Goal: Task Accomplishment & Management: Manage account settings

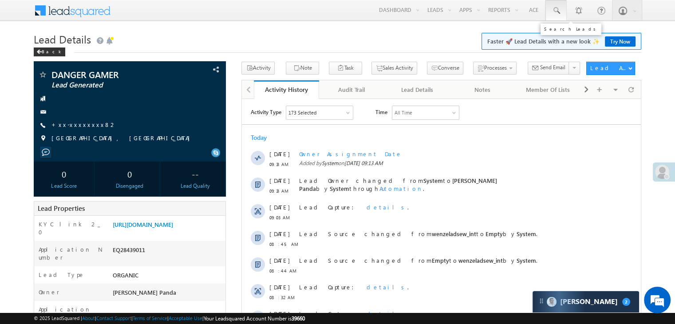
click at [556, 6] on span at bounding box center [556, 10] width 9 height 9
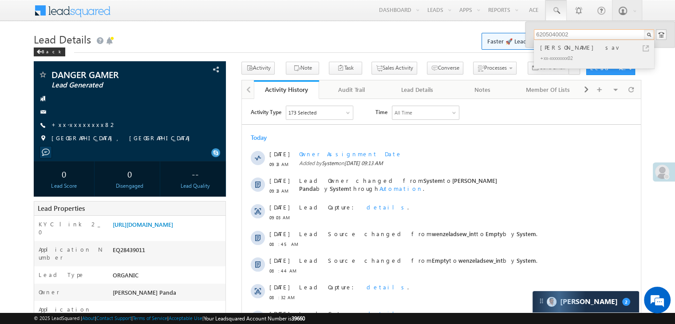
type input "6205040002"
click at [570, 49] on div "[PERSON_NAME] sav" at bounding box center [597, 48] width 119 height 10
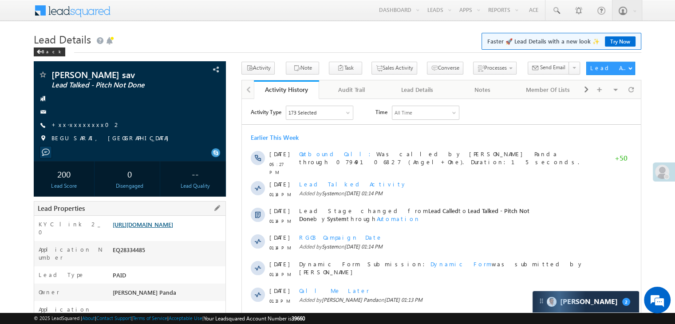
click at [169, 228] on link "https://angelbroking1-pk3em7sa.customui-test.leadsquared.com?leadId=835537b5-df…" at bounding box center [143, 225] width 60 height 8
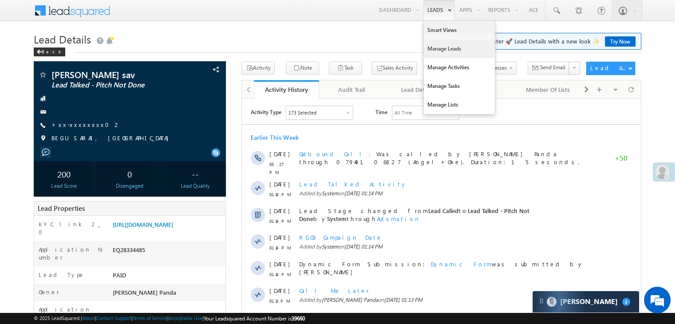
click at [438, 47] on link "Manage Leads" at bounding box center [459, 48] width 71 height 19
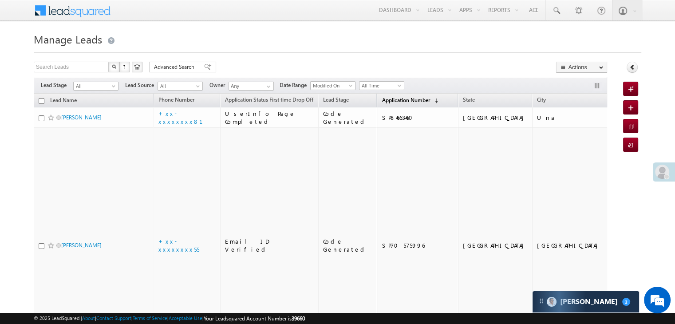
click at [387, 102] on span "Application Number" at bounding box center [406, 100] width 48 height 7
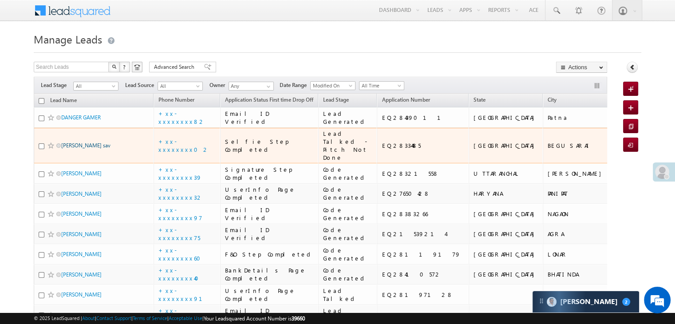
click at [85, 149] on link "[PERSON_NAME] sav" at bounding box center [85, 145] width 49 height 7
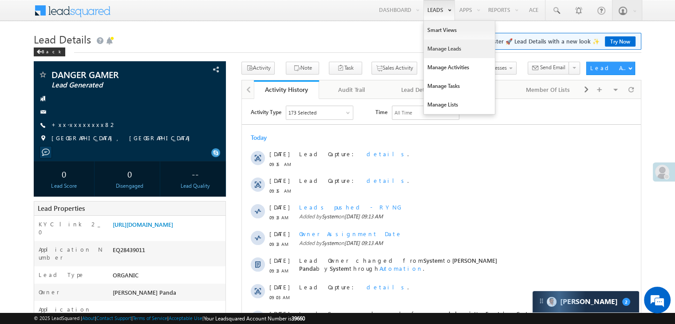
click at [446, 47] on link "Manage Leads" at bounding box center [459, 48] width 71 height 19
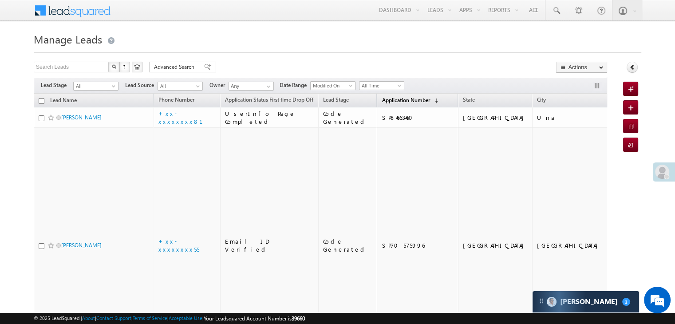
click at [387, 98] on span "Application Number" at bounding box center [406, 100] width 48 height 7
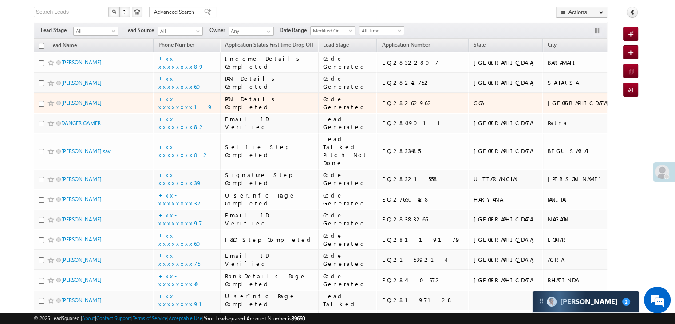
scroll to position [89, 0]
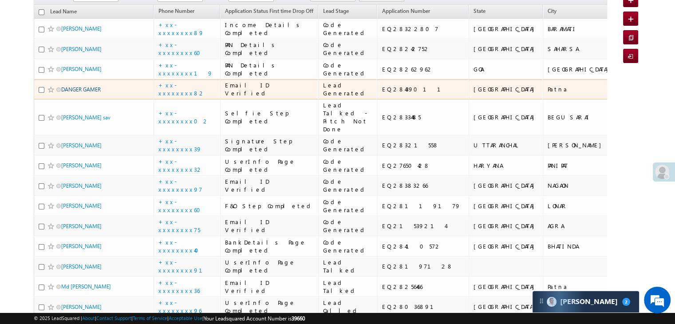
click at [73, 93] on link "DANGER GAMER" at bounding box center [80, 89] width 39 height 7
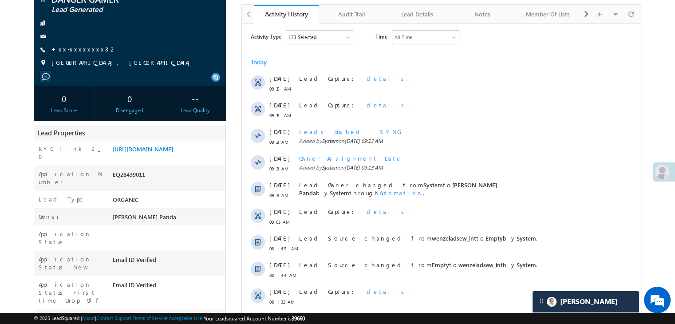
scroll to position [89, 0]
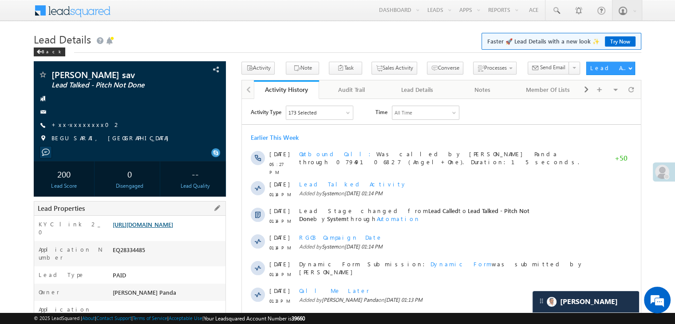
click at [163, 228] on link "https://angelbroking1-pk3em7sa.customui-test.leadsquared.com?leadId=835537b5-df…" at bounding box center [143, 225] width 60 height 8
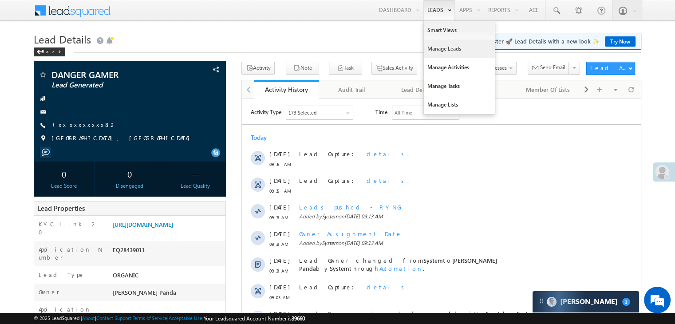
click at [433, 49] on link "Manage Leads" at bounding box center [459, 48] width 71 height 19
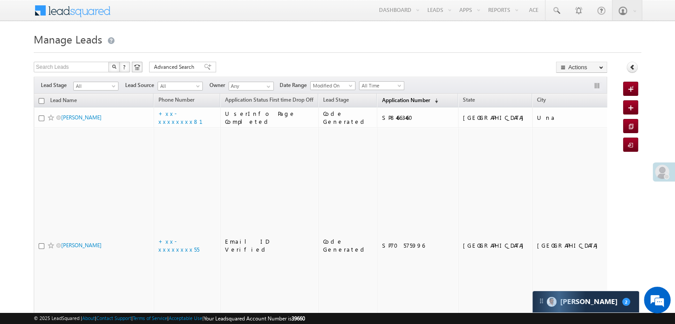
click at [397, 101] on span "Application Number" at bounding box center [406, 100] width 48 height 7
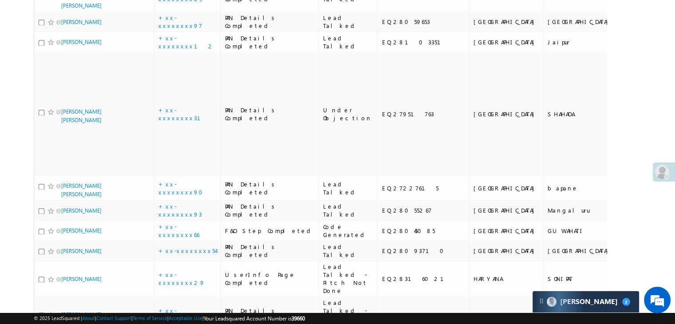
scroll to position [1331, 0]
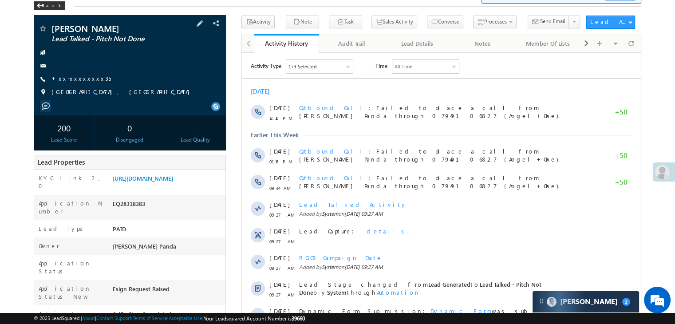
scroll to position [89, 0]
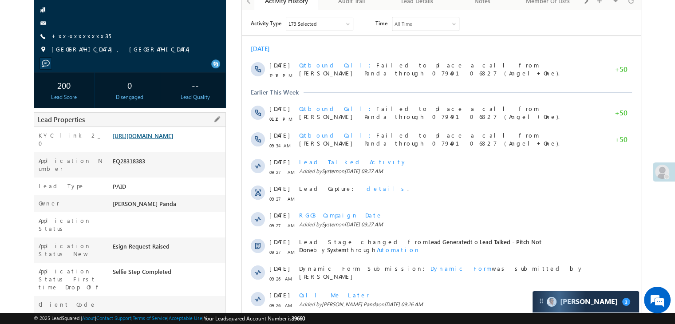
click at [173, 135] on link "[URL][DOMAIN_NAME]" at bounding box center [143, 136] width 60 height 8
click at [173, 139] on link "[URL][DOMAIN_NAME]" at bounding box center [143, 136] width 60 height 8
click at [173, 139] on link "https://angelbroking1-pk3em7sa.customui-test.leadsquared.com?leadId=f2a7cbec-1c…" at bounding box center [143, 136] width 60 height 8
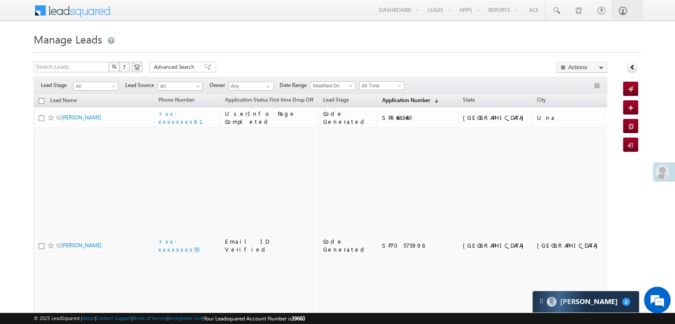
click at [387, 100] on span "Application Number" at bounding box center [406, 100] width 48 height 7
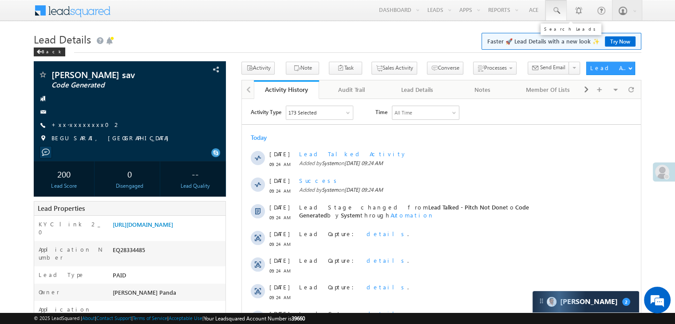
click at [556, 9] on span at bounding box center [556, 10] width 9 height 9
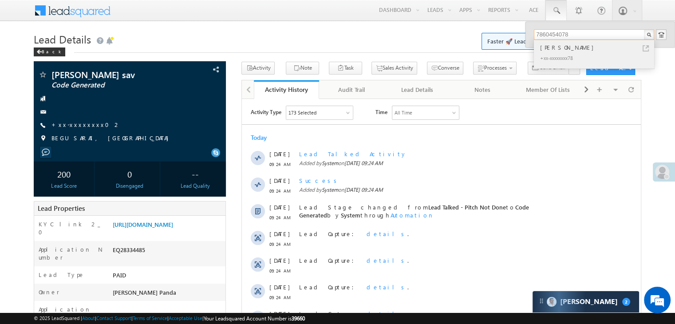
type input "7860454078"
click at [556, 47] on div "[PERSON_NAME]" at bounding box center [597, 48] width 119 height 10
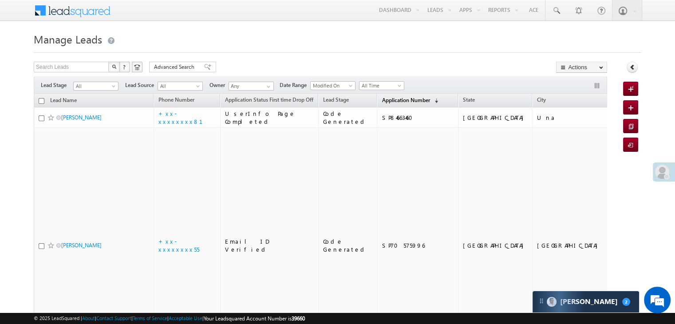
click at [383, 100] on span "Application Number" at bounding box center [406, 100] width 48 height 7
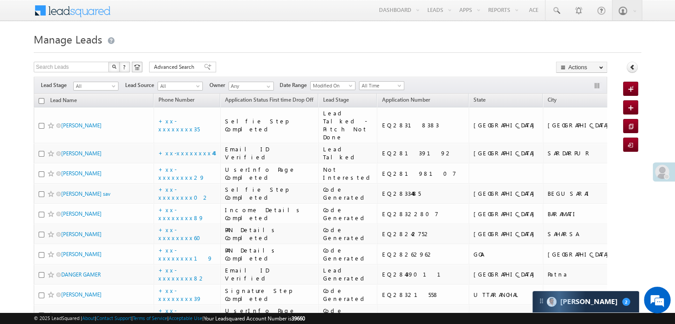
click at [663, 171] on span at bounding box center [662, 172] width 14 height 14
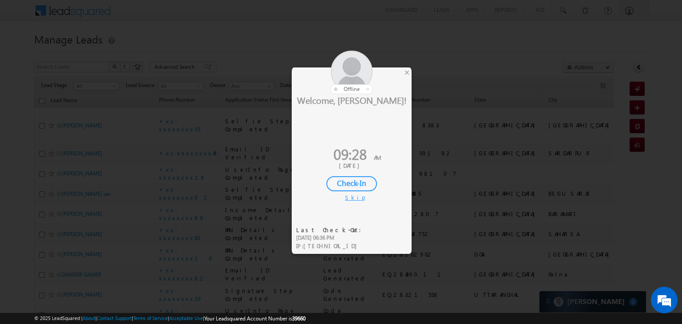
click at [358, 183] on div "Check-In" at bounding box center [351, 183] width 51 height 15
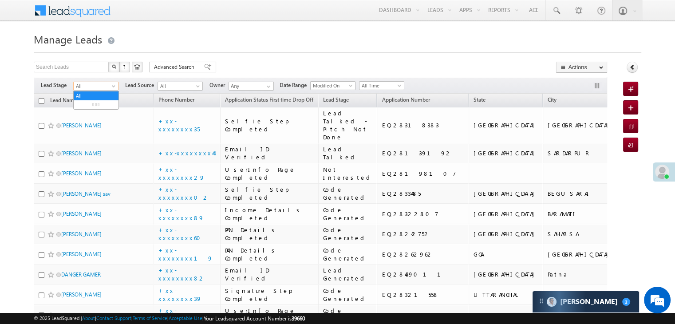
click at [115, 87] on span at bounding box center [114, 87] width 7 height 7
click at [98, 105] on link "Lead Generated" at bounding box center [96, 105] width 45 height 8
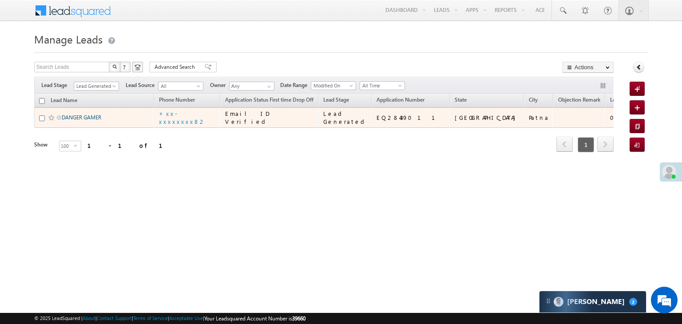
click at [85, 121] on link "DANGER GAMER" at bounding box center [81, 117] width 39 height 7
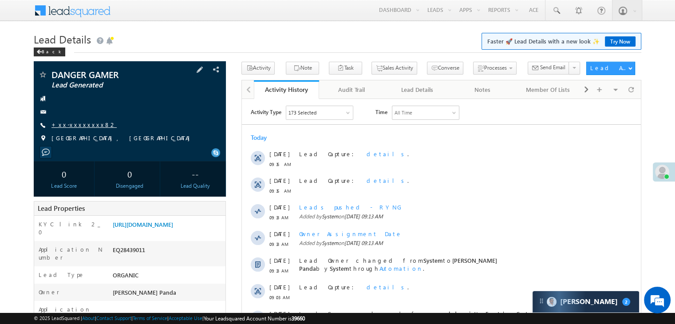
click at [87, 127] on link "+xx-xxxxxxxx82" at bounding box center [83, 125] width 65 height 8
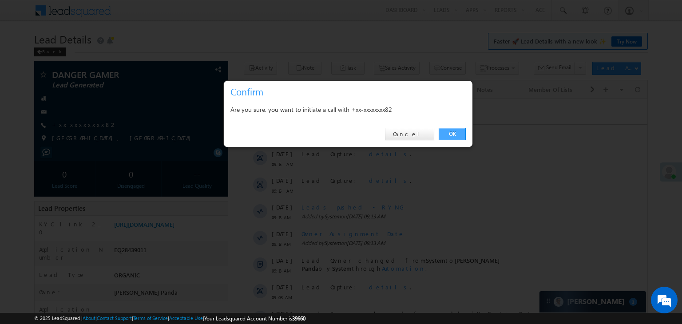
click at [454, 134] on link "OK" at bounding box center [451, 134] width 27 height 12
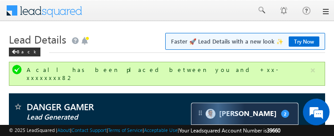
click at [0, 0] on div "Menu Madhumita Panda Madhu mita. Panda @ange lbrok ing.c om Angel Broki" at bounding box center [0, 0] width 0 height 0
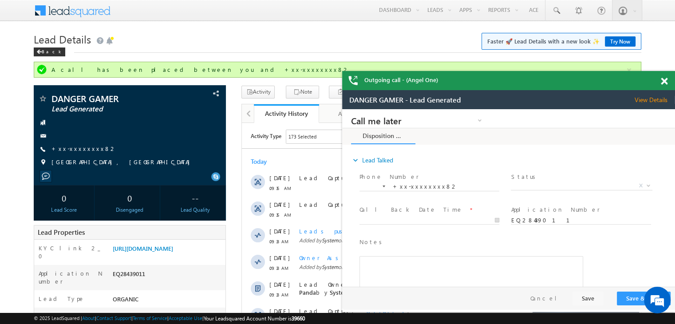
click at [661, 80] on span at bounding box center [664, 82] width 7 height 8
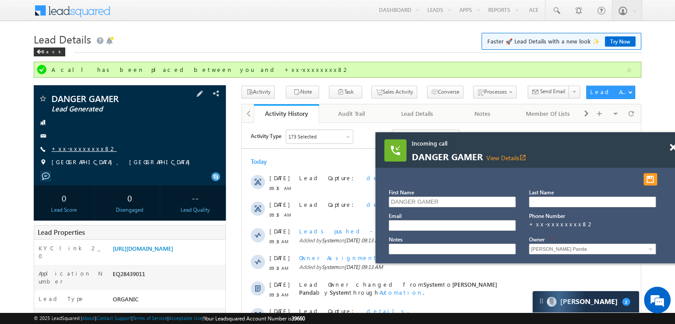
click at [66, 151] on link "+xx-xxxxxxxx82" at bounding box center [83, 149] width 65 height 8
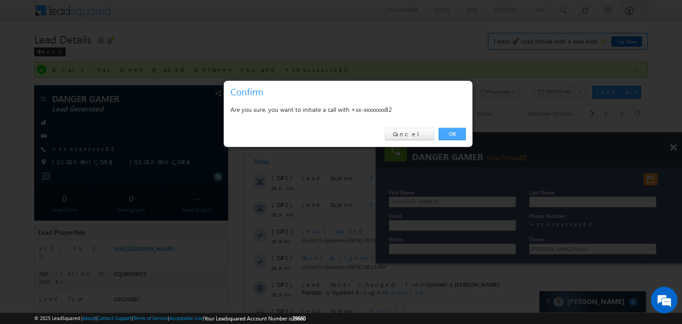
click at [454, 134] on link "OK" at bounding box center [451, 134] width 27 height 12
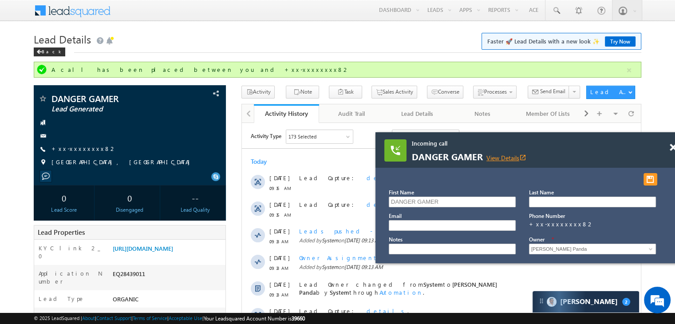
click at [502, 160] on link "View Details open_in_new" at bounding box center [506, 158] width 40 height 8
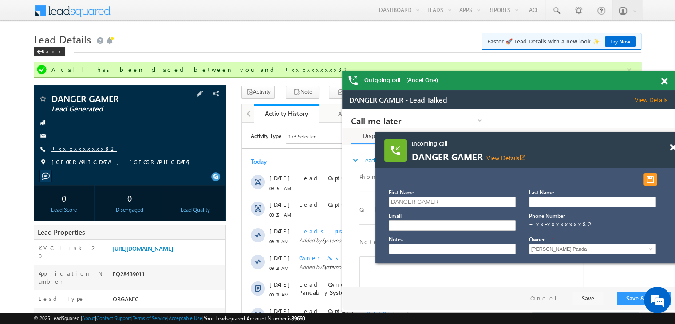
click at [71, 150] on link "+xx-xxxxxxxx82" at bounding box center [83, 149] width 65 height 8
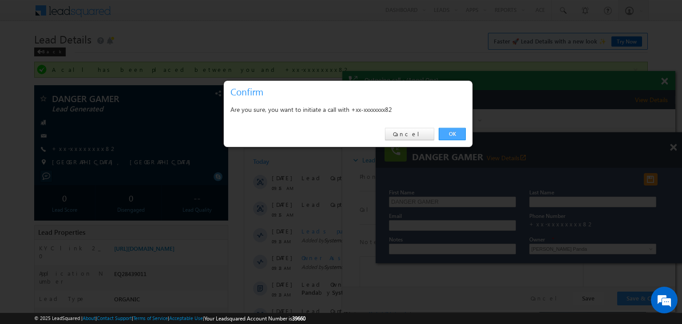
click at [452, 135] on link "OK" at bounding box center [451, 134] width 27 height 12
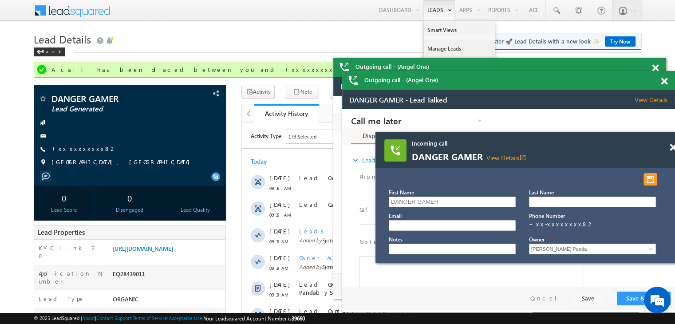
click at [432, 47] on link "Manage Leads" at bounding box center [459, 48] width 71 height 19
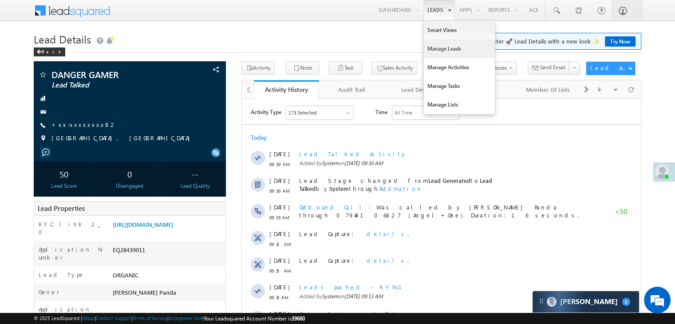
click at [443, 49] on link "Manage Leads" at bounding box center [459, 48] width 71 height 19
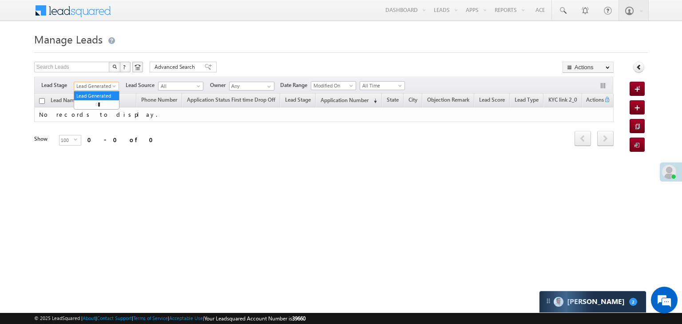
click at [115, 87] on span at bounding box center [114, 87] width 7 height 7
click at [101, 96] on link "All" at bounding box center [96, 96] width 45 height 8
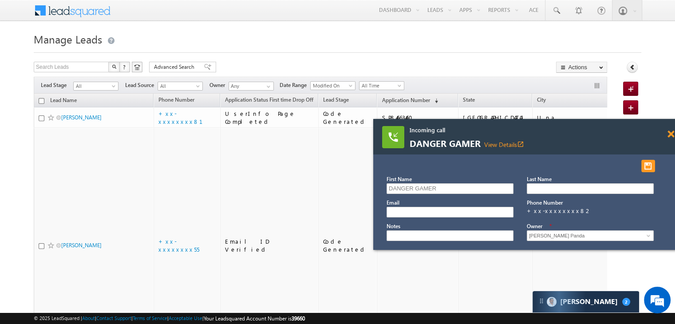
click at [670, 132] on span at bounding box center [670, 134] width 7 height 8
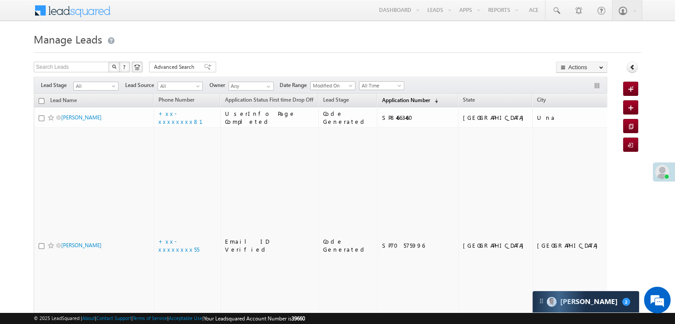
click at [390, 102] on span "Application Number" at bounding box center [406, 100] width 48 height 7
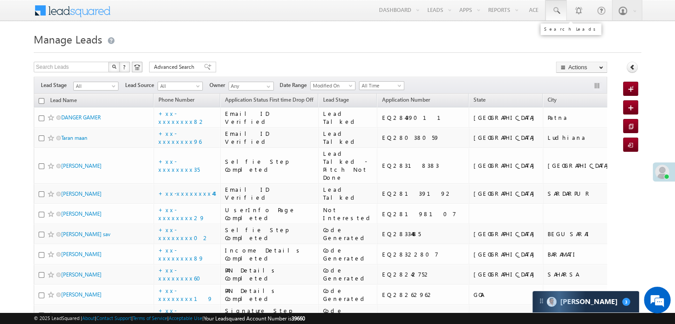
click at [557, 9] on span at bounding box center [556, 10] width 9 height 9
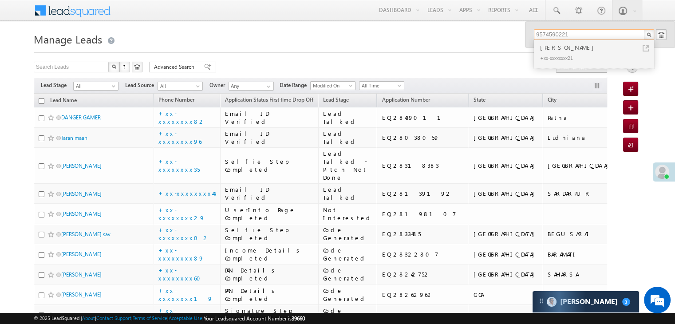
type input "9574590221"
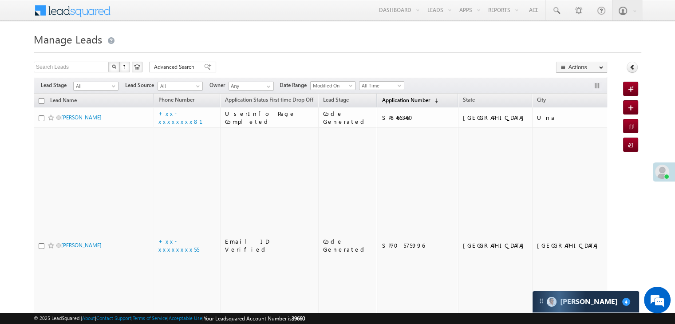
click at [393, 100] on span "Application Number" at bounding box center [406, 100] width 48 height 7
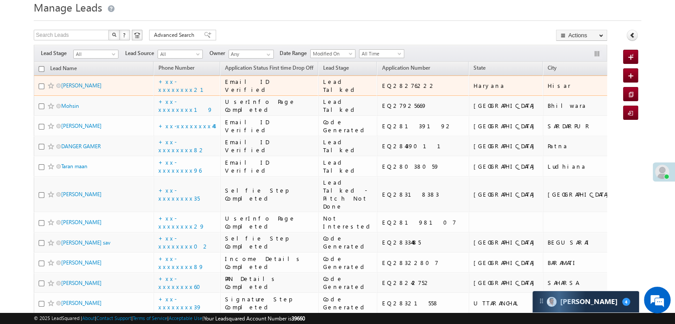
scroll to position [44, 0]
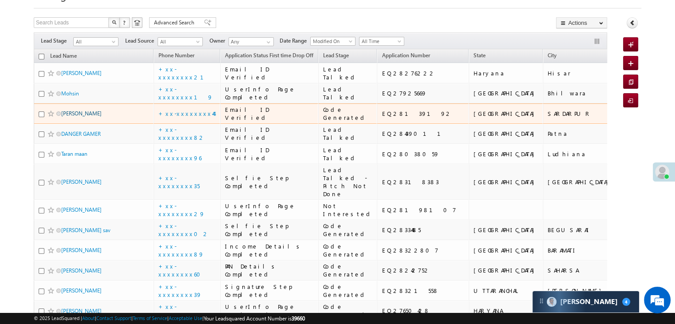
click at [75, 117] on link "[PERSON_NAME]" at bounding box center [81, 113] width 40 height 7
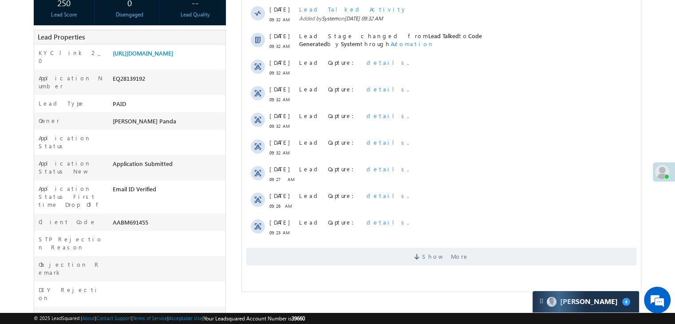
scroll to position [177, 0]
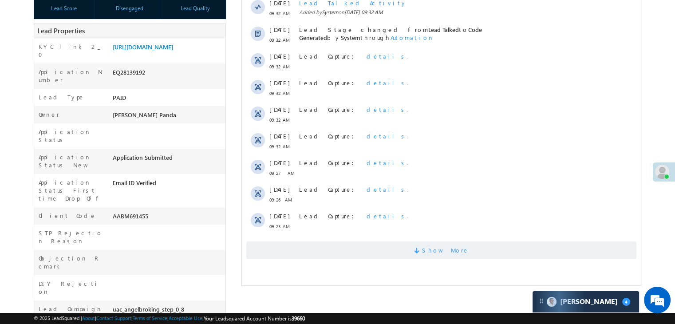
click at [442, 252] on span "Show More" at bounding box center [445, 250] width 47 height 18
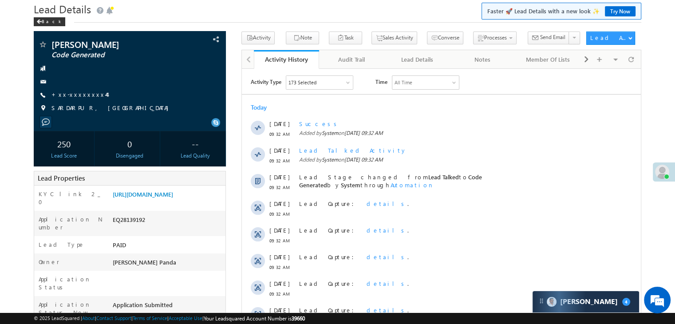
scroll to position [0, 0]
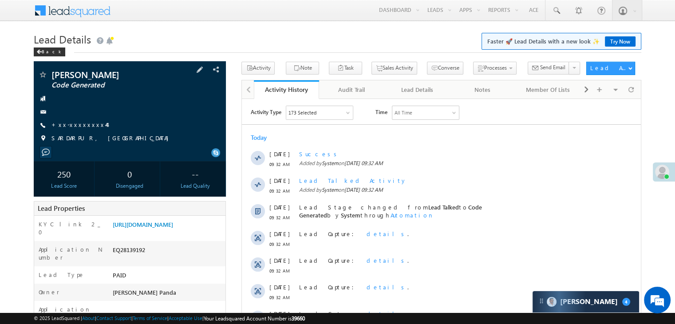
drag, startPoint x: 128, startPoint y: 122, endPoint x: 147, endPoint y: 127, distance: 19.6
click at [139, 125] on div "+xx-xxxxxxxx44" at bounding box center [129, 125] width 183 height 9
click at [48, 53] on div "Back" at bounding box center [50, 51] width 32 height 9
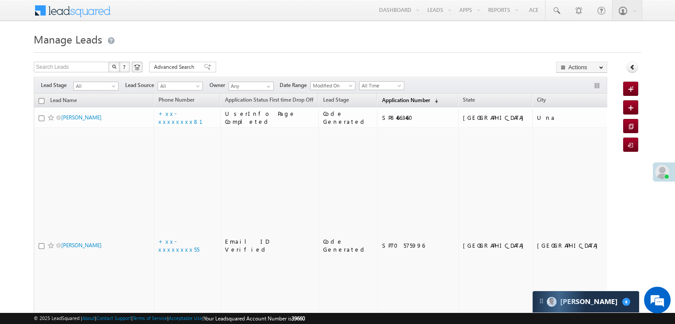
click at [382, 100] on span "Application Number" at bounding box center [406, 100] width 48 height 7
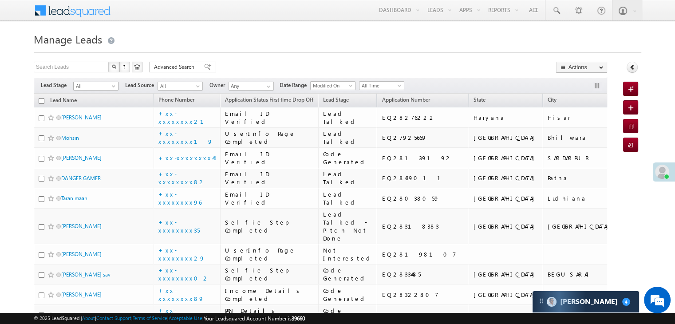
click at [115, 87] on span at bounding box center [114, 87] width 7 height 7
click at [99, 105] on link "Lead Generated" at bounding box center [96, 105] width 45 height 8
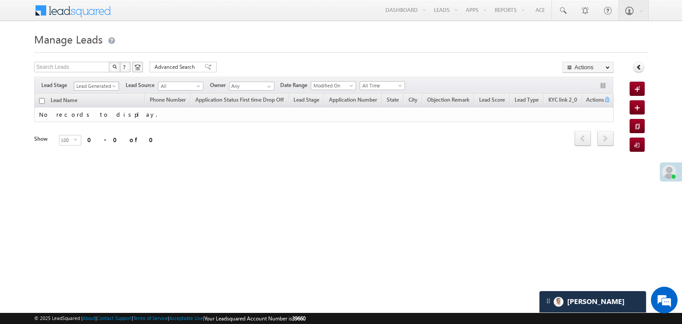
click at [114, 84] on span "Lead Generated" at bounding box center [95, 86] width 42 height 8
click at [100, 93] on link "All" at bounding box center [96, 96] width 45 height 8
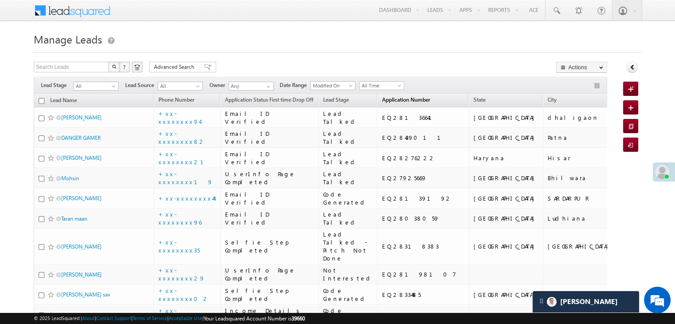
click at [389, 98] on span "Application Number" at bounding box center [406, 99] width 48 height 7
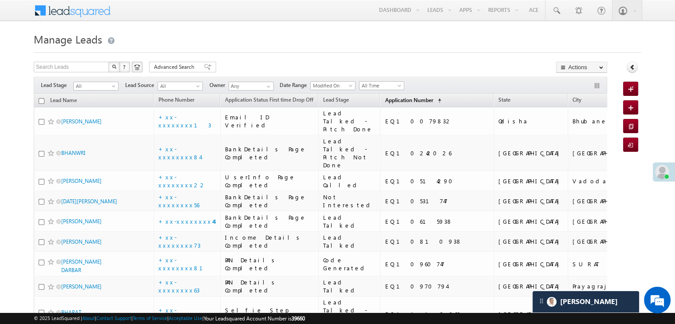
click at [387, 99] on span "Application Number" at bounding box center [409, 100] width 48 height 7
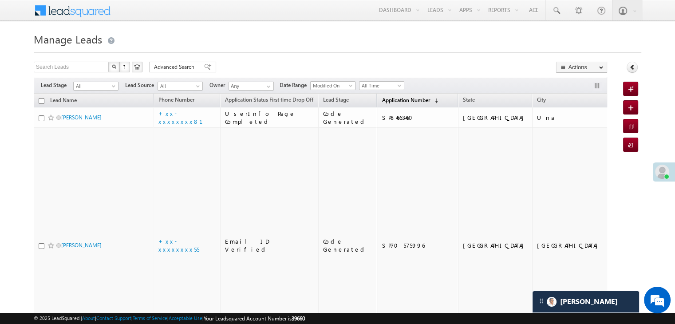
click at [387, 100] on span "Application Number" at bounding box center [406, 100] width 48 height 7
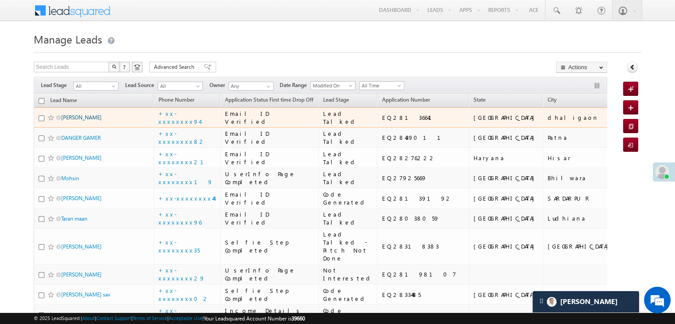
click at [91, 121] on link "Solman Ahmed" at bounding box center [81, 117] width 40 height 7
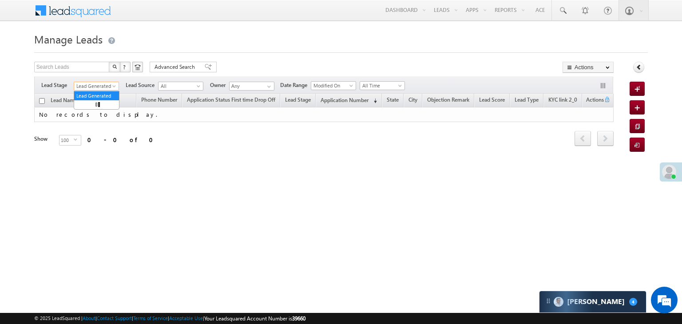
click at [114, 87] on span at bounding box center [114, 87] width 7 height 7
click at [95, 95] on link "All" at bounding box center [96, 96] width 45 height 8
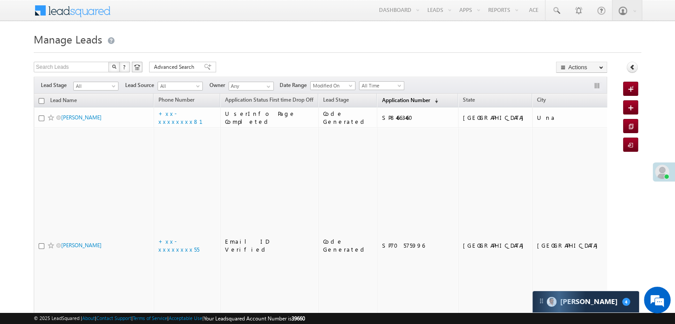
click at [390, 100] on span "Application Number" at bounding box center [406, 100] width 48 height 7
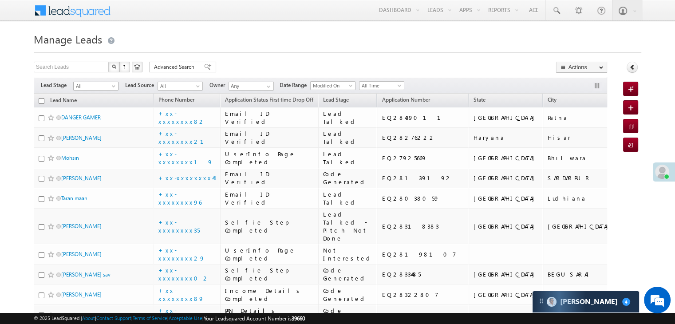
click at [113, 86] on span at bounding box center [114, 87] width 7 height 7
click at [99, 105] on link "Lead Generated" at bounding box center [96, 105] width 45 height 8
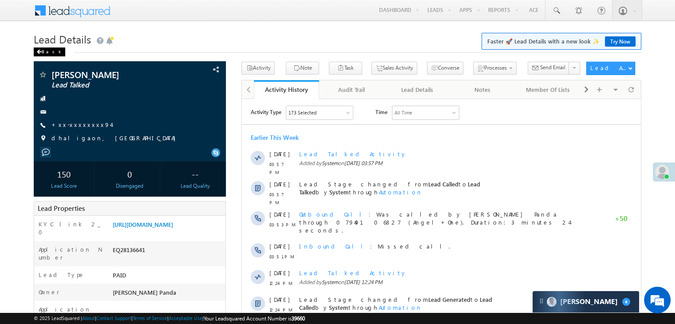
click at [44, 53] on div "Back" at bounding box center [50, 51] width 32 height 9
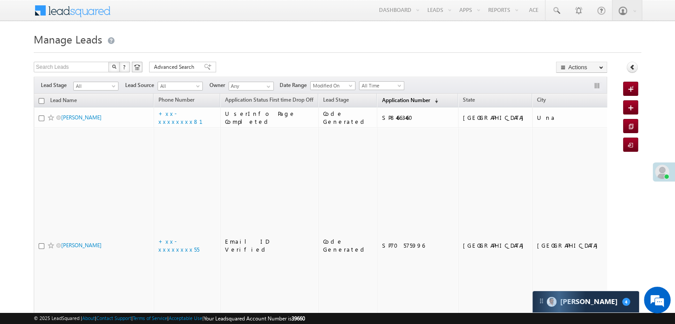
click at [382, 102] on span "Application Number" at bounding box center [406, 100] width 48 height 7
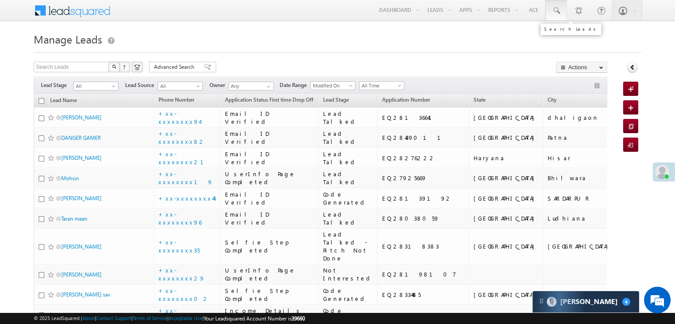
click at [560, 10] on span at bounding box center [556, 10] width 9 height 9
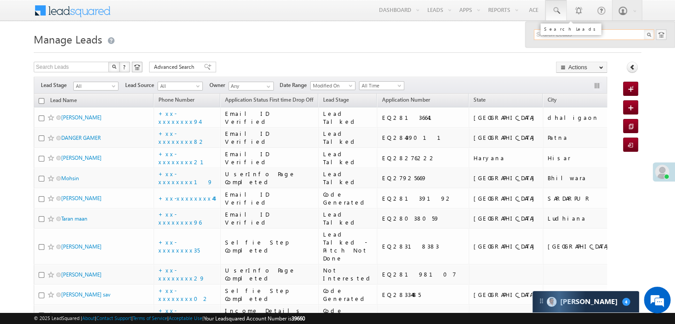
paste input "EQ26705590"
type input "EQ26705590"
click at [555, 45] on div "Bhavsar Rajendara" at bounding box center [597, 48] width 119 height 10
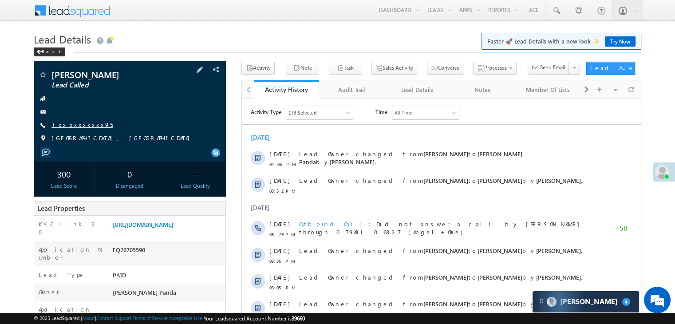
click at [77, 125] on link "+xx-xxxxxxxx95" at bounding box center [81, 125] width 61 height 8
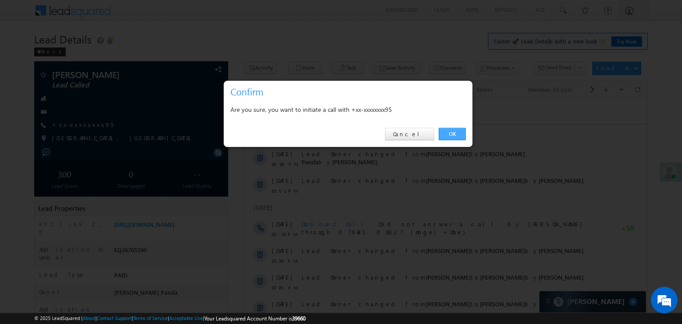
click at [453, 131] on link "OK" at bounding box center [451, 134] width 27 height 12
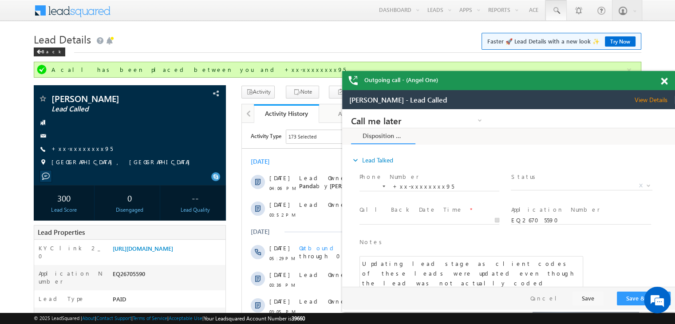
click at [557, 10] on span at bounding box center [556, 10] width 9 height 9
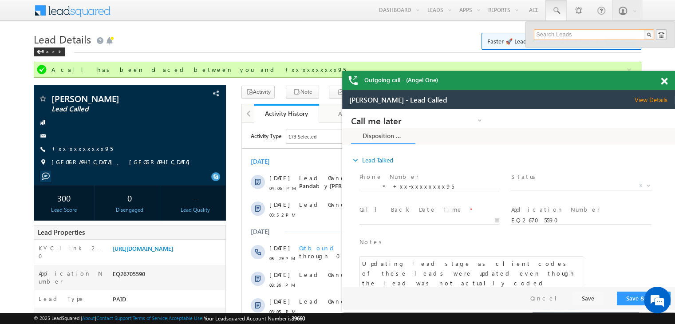
paste input "EQ26864274"
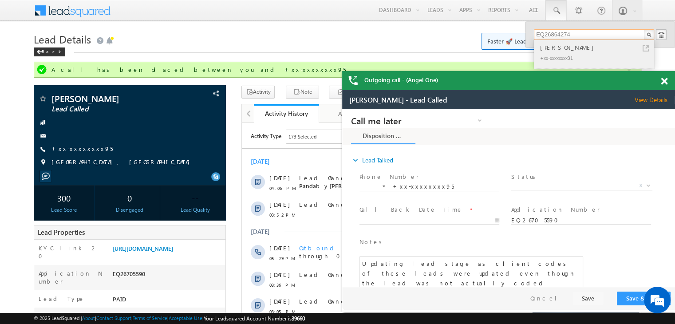
type input "EQ26864274"
click at [548, 47] on div "[PERSON_NAME]" at bounding box center [597, 48] width 119 height 10
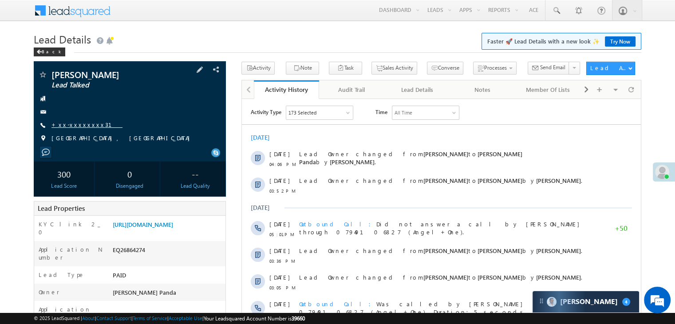
click at [78, 125] on link "+xx-xxxxxxxx31" at bounding box center [86, 125] width 71 height 8
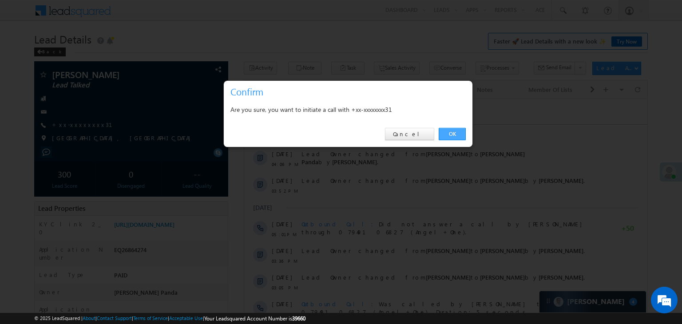
click at [451, 131] on link "OK" at bounding box center [451, 134] width 27 height 12
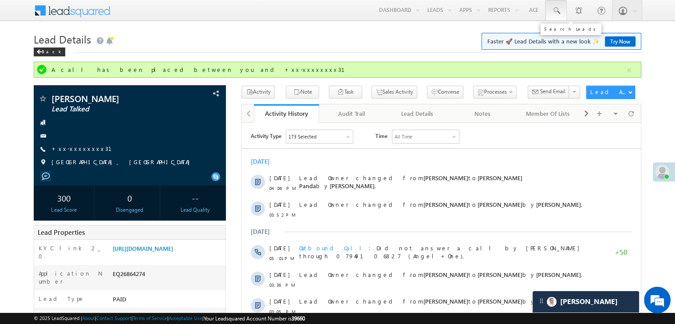
click at [555, 10] on span at bounding box center [556, 10] width 9 height 9
paste input "EQ27183427"
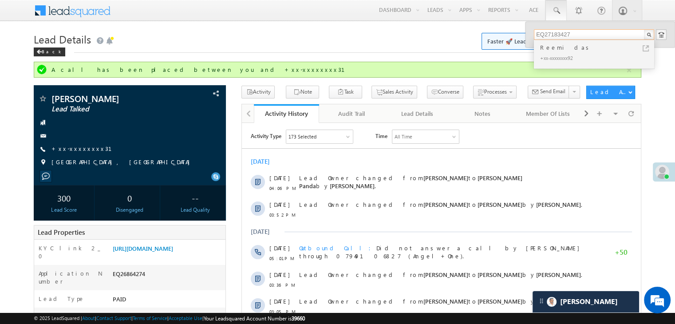
type input "EQ27183427"
click at [566, 48] on div "Reemi das" at bounding box center [597, 48] width 119 height 10
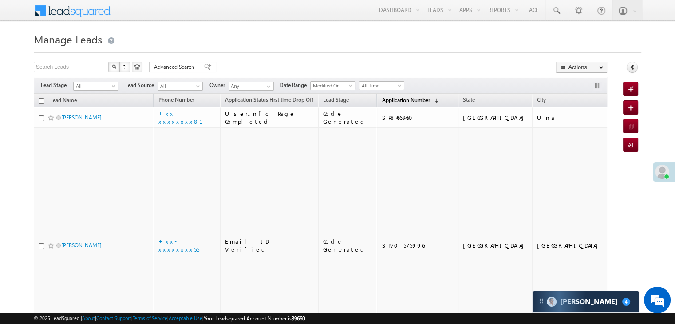
click at [387, 100] on span "Application Number" at bounding box center [406, 100] width 48 height 7
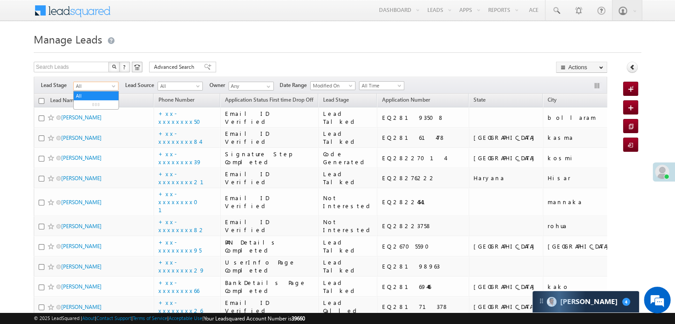
click at [112, 90] on span at bounding box center [114, 87] width 7 height 7
click at [93, 107] on link "Lead Generated" at bounding box center [96, 105] width 45 height 8
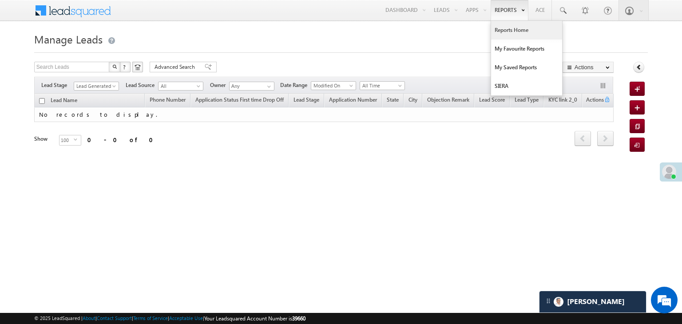
click at [513, 29] on link "Reports Home" at bounding box center [526, 30] width 71 height 19
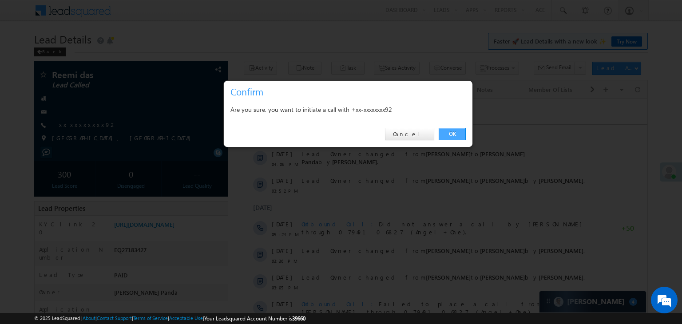
click at [449, 130] on link "OK" at bounding box center [451, 134] width 27 height 12
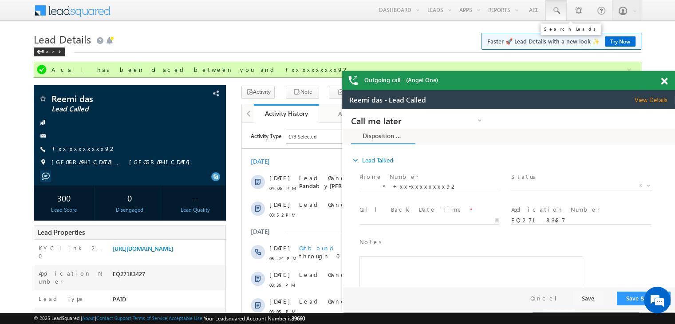
click at [0, 0] on span at bounding box center [0, 0] width 0 height 0
paste input "EQ27129061"
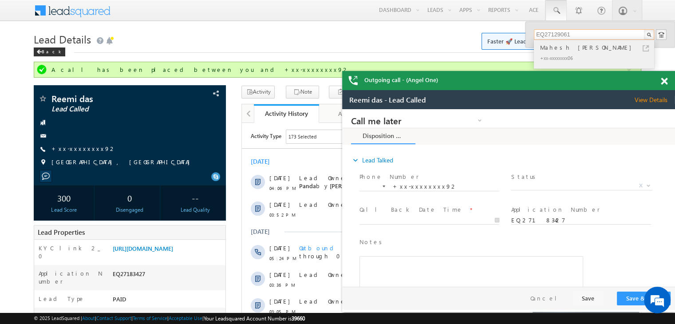
type input "EQ27129061"
click at [567, 46] on div "Mahesh [PERSON_NAME]" at bounding box center [597, 48] width 119 height 10
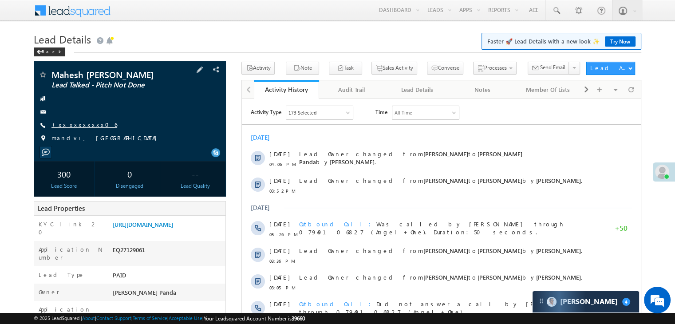
click at [76, 126] on link "+xx-xxxxxxxx06" at bounding box center [84, 125] width 66 height 8
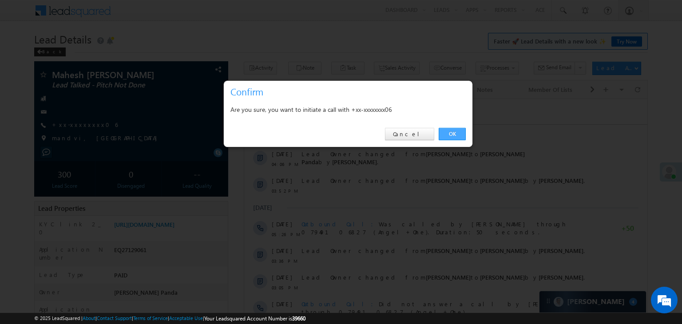
click at [453, 136] on link "OK" at bounding box center [451, 134] width 27 height 12
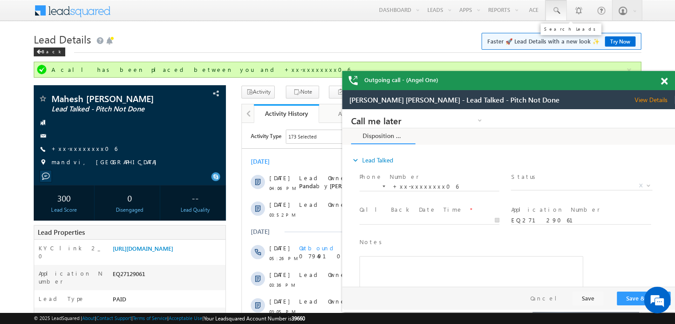
click at [0, 0] on span at bounding box center [0, 0] width 0 height 0
paste input "EQ26956945"
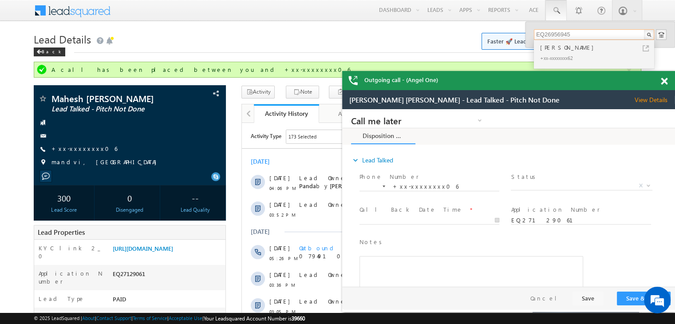
type input "EQ26956945"
click at [558, 46] on div "Manish rajbhar" at bounding box center [597, 48] width 119 height 10
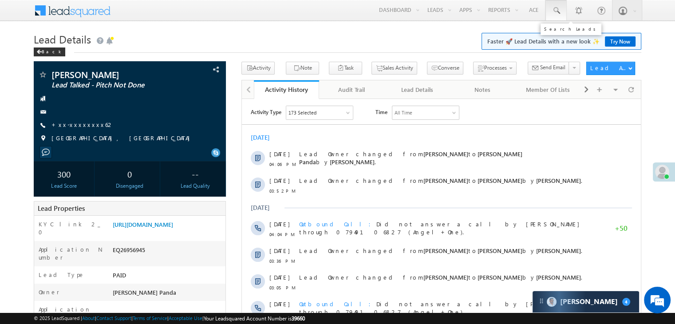
click at [556, 12] on span at bounding box center [556, 10] width 9 height 9
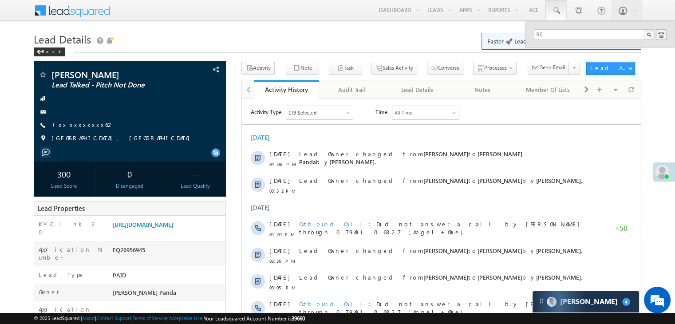
type input "9"
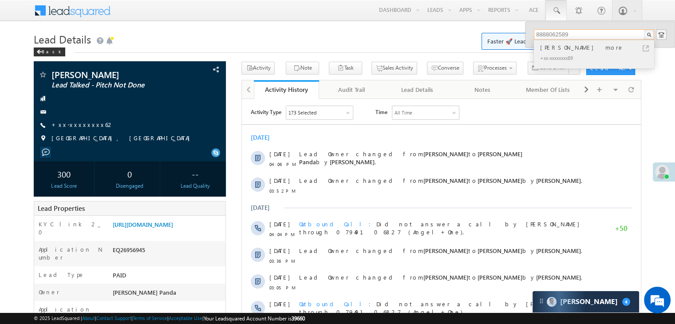
type input "8888062589"
click at [556, 50] on div "Nitesh dyandev more" at bounding box center [597, 48] width 119 height 10
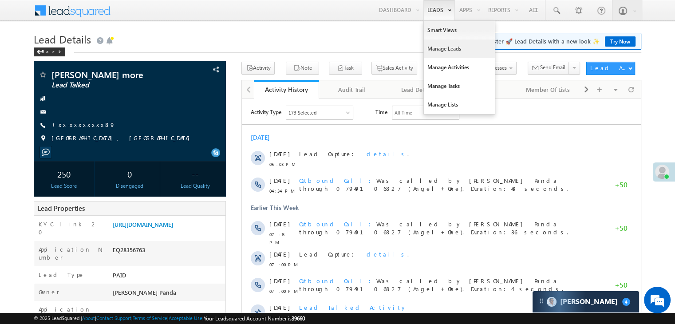
click at [442, 45] on link "Manage Leads" at bounding box center [459, 48] width 71 height 19
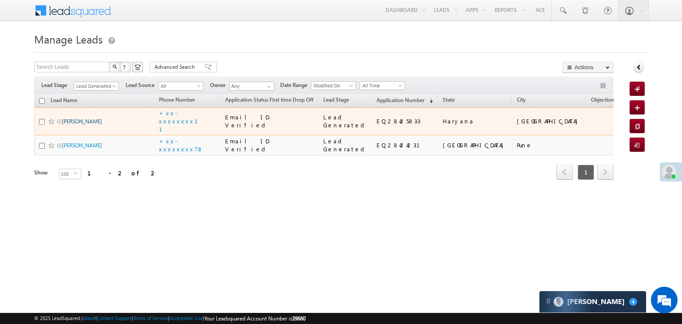
click at [81, 125] on link "[PERSON_NAME]" at bounding box center [82, 121] width 40 height 7
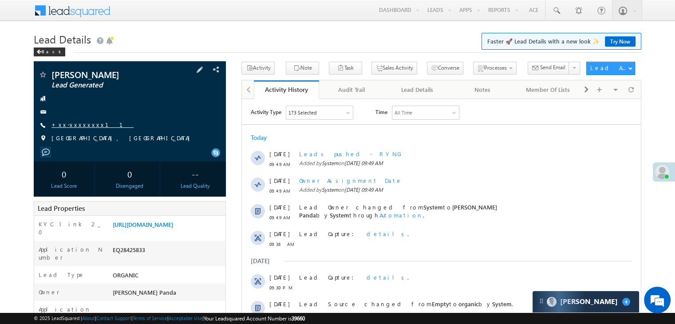
click at [77, 123] on link "+xx-xxxxxxxx11" at bounding box center [92, 125] width 82 height 8
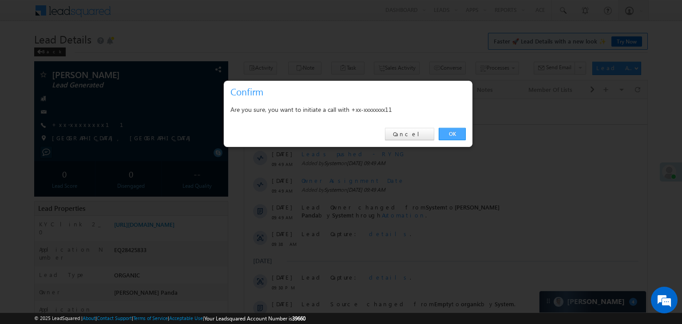
click at [456, 134] on link "OK" at bounding box center [451, 134] width 27 height 12
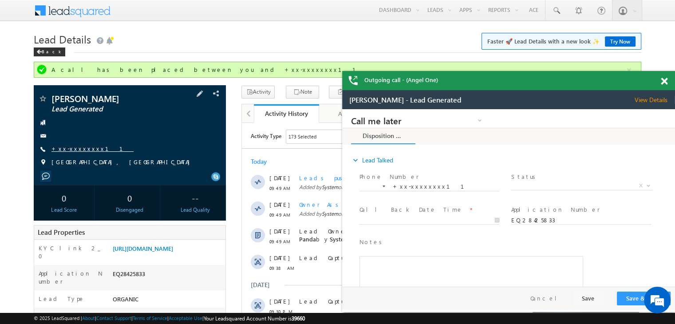
click at [71, 148] on link "+xx-xxxxxxxx11" at bounding box center [92, 149] width 82 height 8
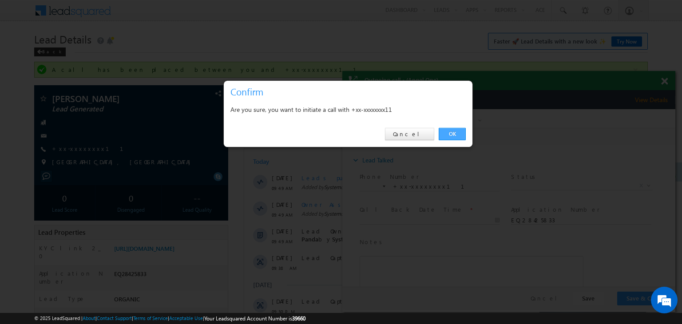
click at [453, 135] on link "OK" at bounding box center [451, 134] width 27 height 12
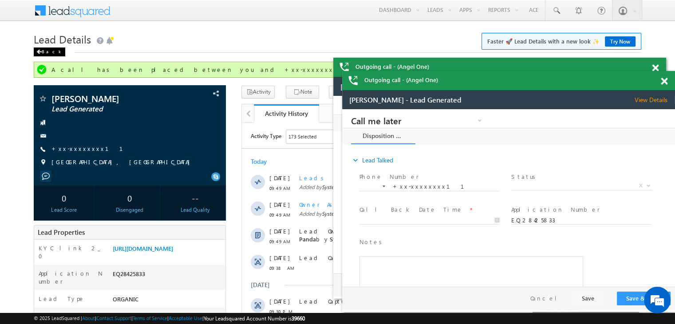
click at [0, 0] on div "Back" at bounding box center [0, 0] width 0 height 0
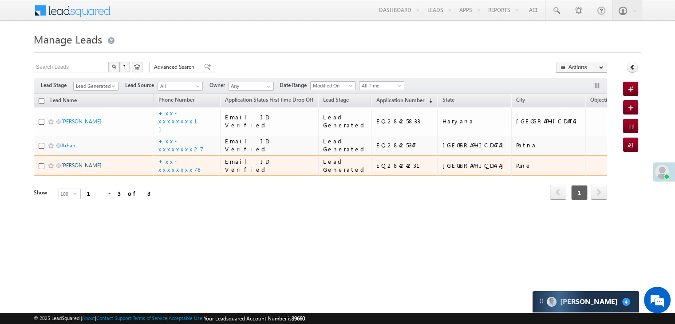
click at [80, 169] on link "[PERSON_NAME]" at bounding box center [81, 165] width 40 height 7
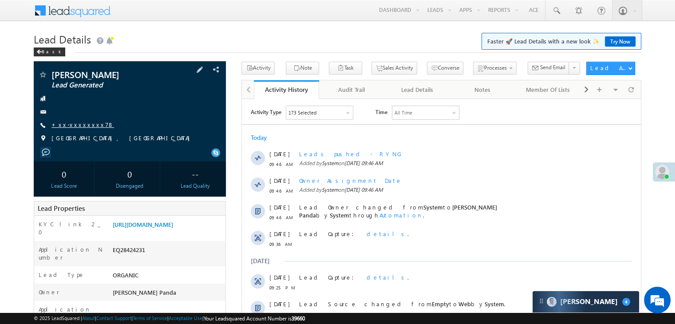
click at [72, 128] on link "+xx-xxxxxxxx78" at bounding box center [82, 125] width 63 height 8
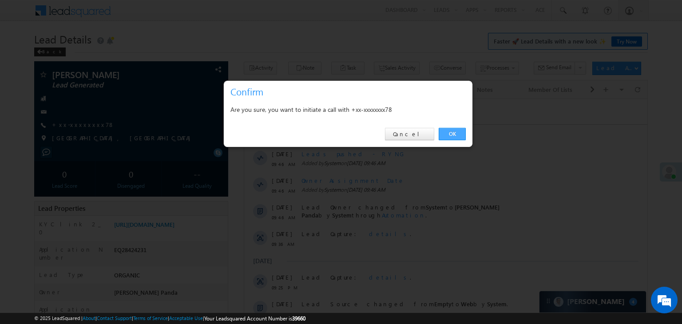
drag, startPoint x: 451, startPoint y: 131, endPoint x: 102, endPoint y: 41, distance: 360.7
click at [451, 131] on link "OK" at bounding box center [451, 134] width 27 height 12
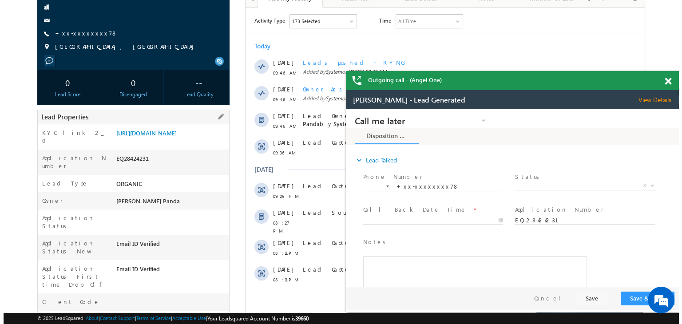
scroll to position [24, 0]
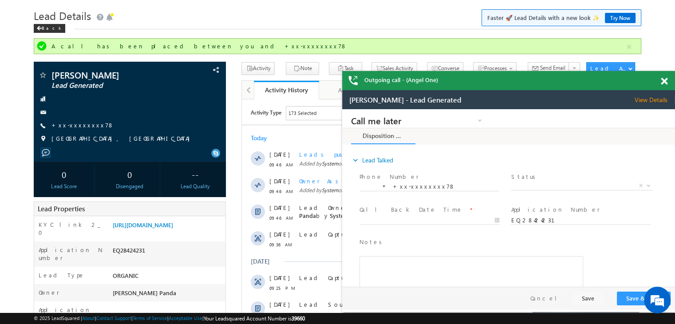
click at [664, 83] on span at bounding box center [664, 82] width 7 height 8
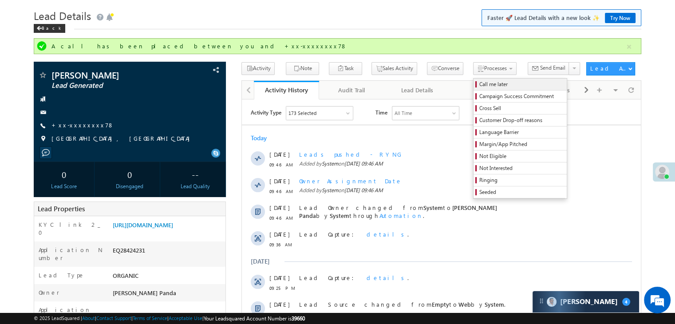
click at [479, 82] on span "Call me later" at bounding box center [521, 84] width 84 height 8
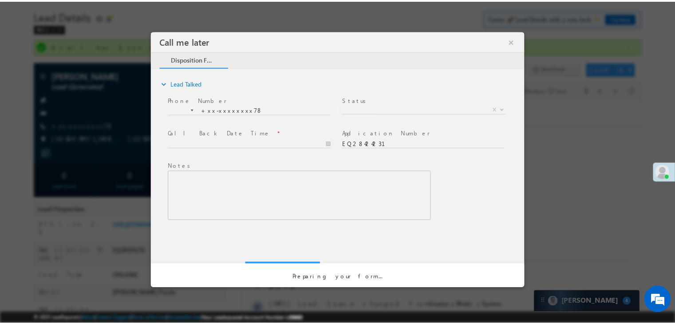
scroll to position [0, 0]
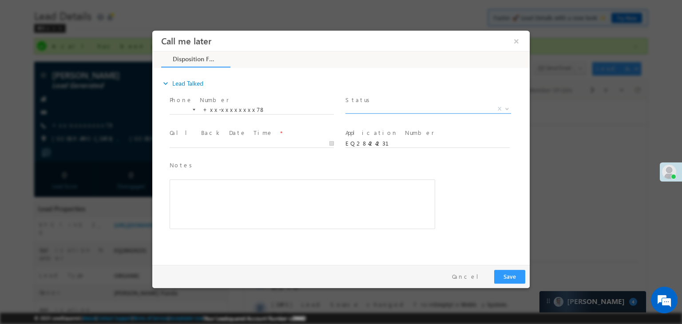
click at [437, 110] on span "X" at bounding box center [428, 109] width 166 height 9
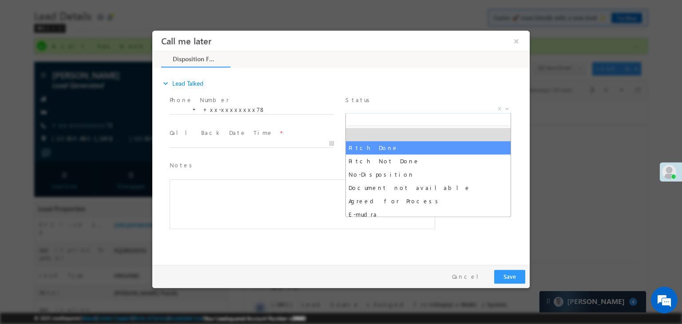
select select "Pitch Done"
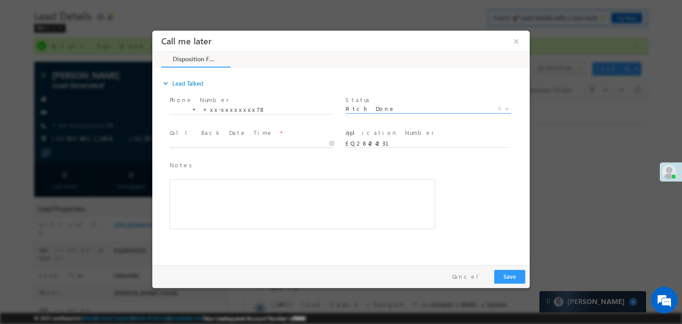
type input "09/06/25 9:55 AM"
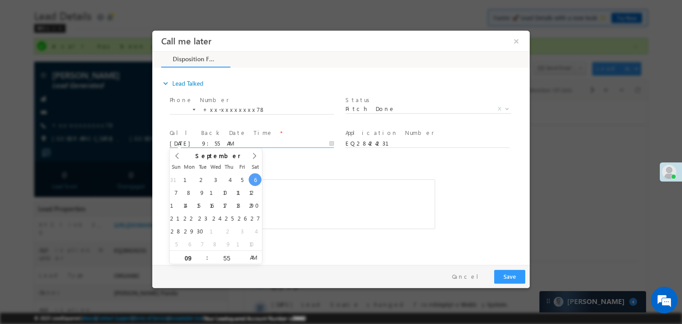
click at [306, 144] on input "09/06/25 9:55 AM" at bounding box center [252, 143] width 164 height 9
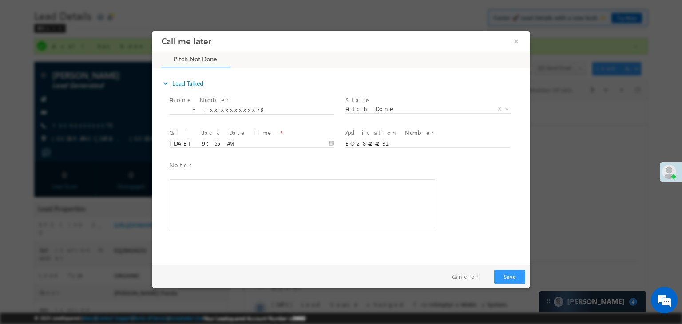
click at [413, 165] on span "Notes *" at bounding box center [296, 166] width 252 height 10
click at [511, 273] on button "Save" at bounding box center [509, 277] width 31 height 14
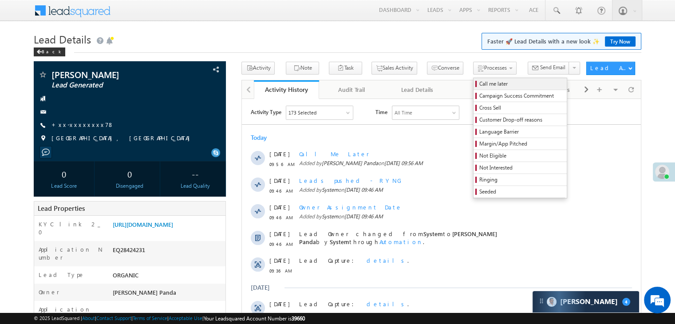
click at [479, 83] on span "Call me later" at bounding box center [521, 84] width 84 height 8
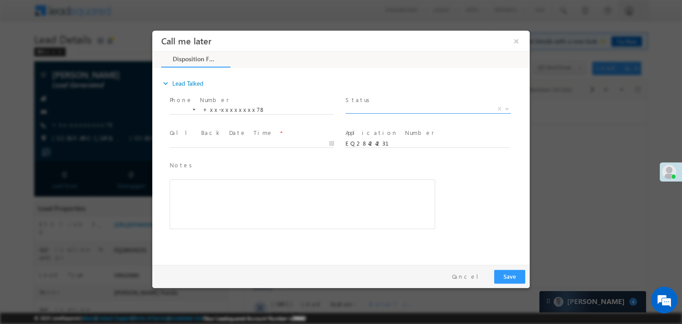
click at [433, 110] on span "X" at bounding box center [428, 109] width 166 height 9
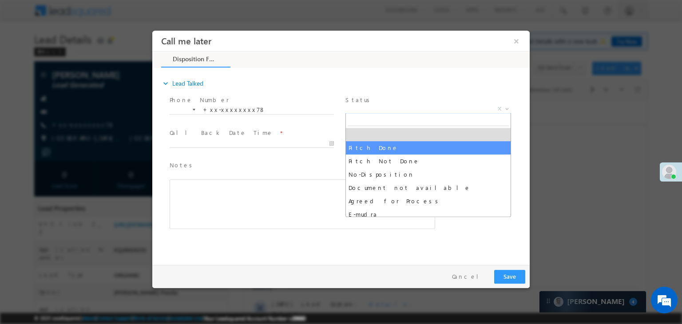
select select "Pitch Done"
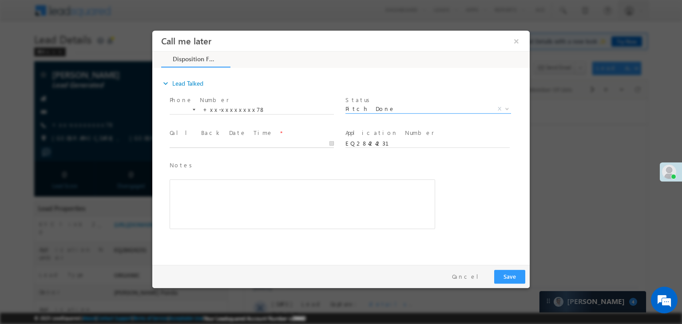
type input "[DATE] 9:57 AM"
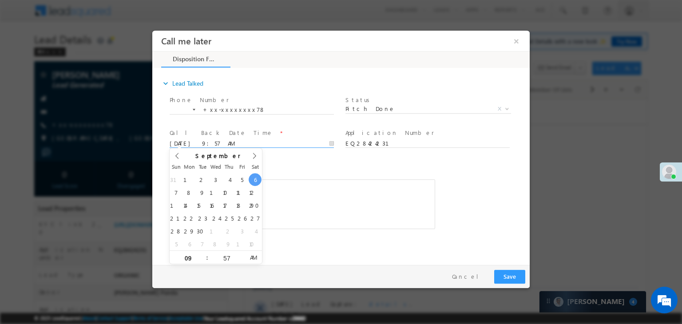
click at [261, 139] on input "[DATE] 9:57 AM" at bounding box center [252, 143] width 164 height 9
click at [509, 278] on button "Save" at bounding box center [509, 277] width 31 height 14
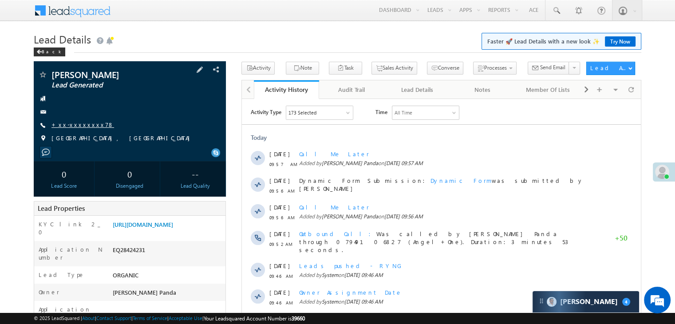
click at [72, 128] on link "+xx-xxxxxxxx78" at bounding box center [82, 125] width 63 height 8
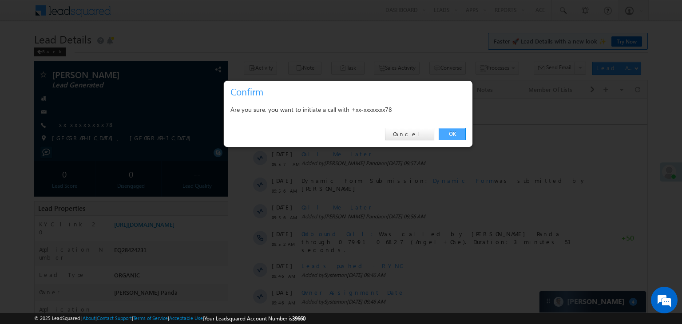
click at [451, 133] on link "OK" at bounding box center [451, 134] width 27 height 12
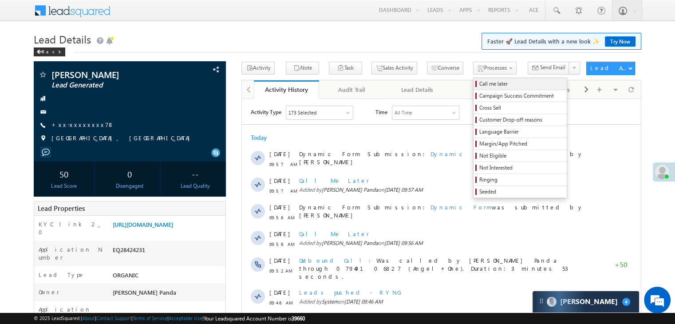
click at [479, 84] on span "Call me later" at bounding box center [521, 84] width 84 height 8
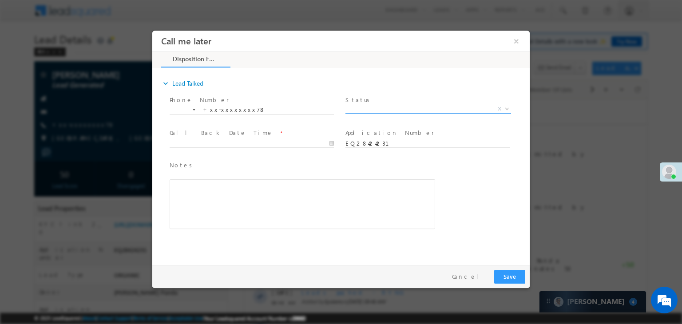
click at [429, 106] on span "X" at bounding box center [428, 109] width 166 height 9
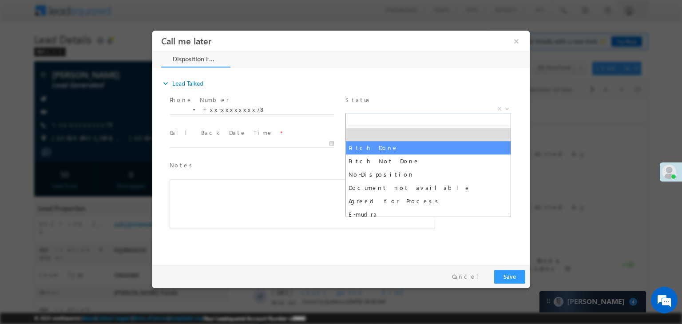
drag, startPoint x: 399, startPoint y: 145, endPoint x: 390, endPoint y: 146, distance: 8.9
select select "Pitch Done"
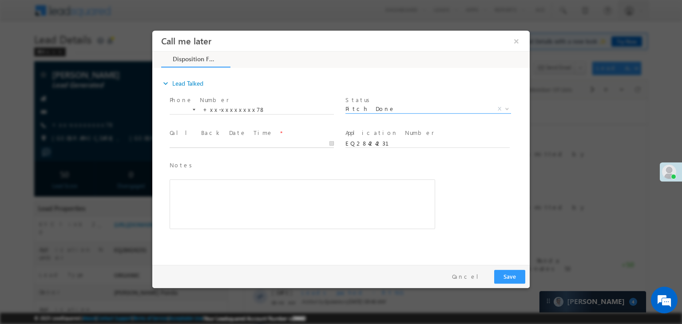
type input "09/06/25 9:57 AM"
click at [289, 146] on input "09/06/25 9:57 AM" at bounding box center [252, 143] width 164 height 9
click at [506, 275] on button "Save" at bounding box center [509, 277] width 31 height 14
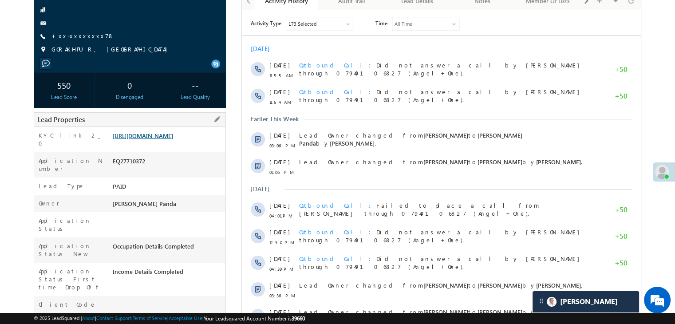
click at [153, 139] on link "[URL][DOMAIN_NAME]" at bounding box center [143, 136] width 60 height 8
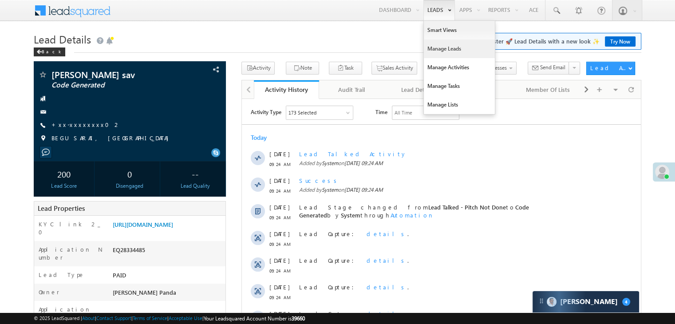
click at [431, 49] on link "Manage Leads" at bounding box center [459, 48] width 71 height 19
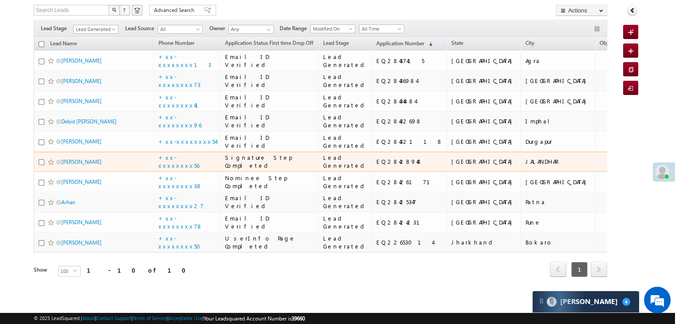
scroll to position [243, 0]
click at [80, 158] on link "Asok kumar" at bounding box center [81, 161] width 40 height 7
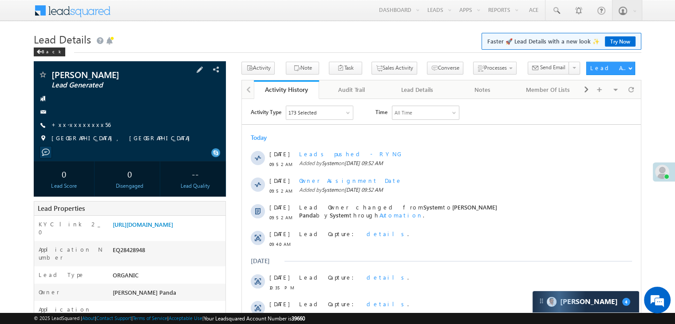
scroll to position [133, 0]
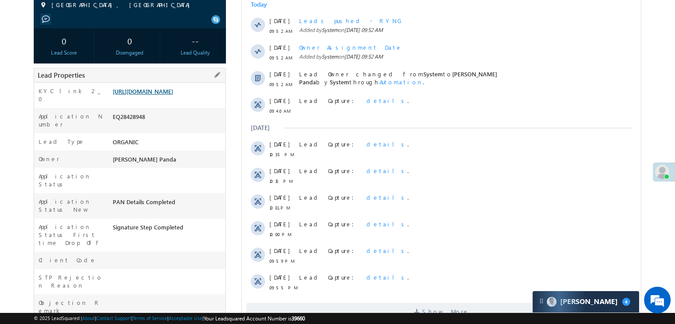
click at [173, 95] on link "https://angelbroking1-pk3em7sa.customui-test.leadsquared.com?leadId=f091c3ff-dc…" at bounding box center [143, 91] width 60 height 8
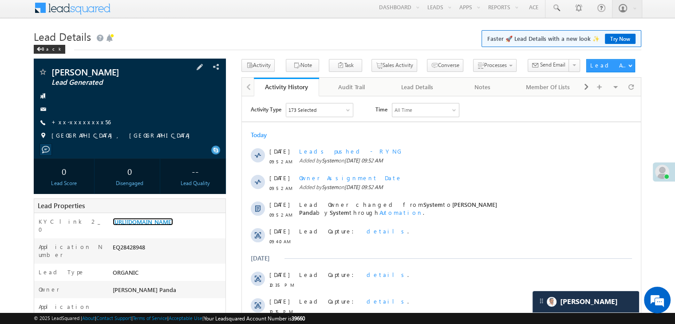
scroll to position [0, 0]
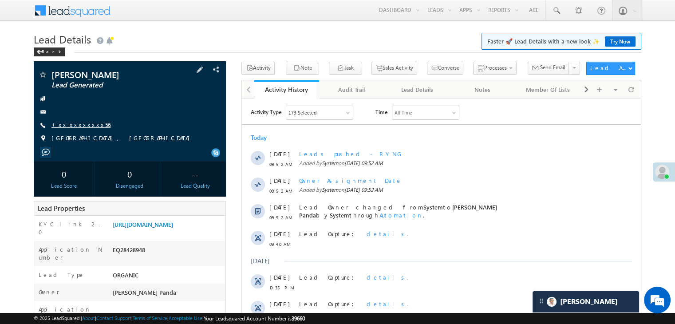
click at [76, 124] on link "+xx-xxxxxxxx56" at bounding box center [80, 125] width 59 height 8
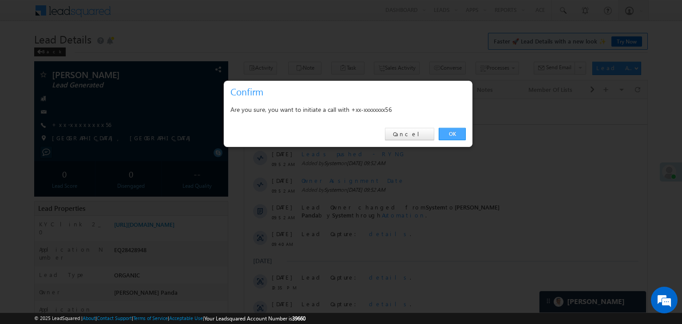
click at [448, 135] on link "OK" at bounding box center [451, 134] width 27 height 12
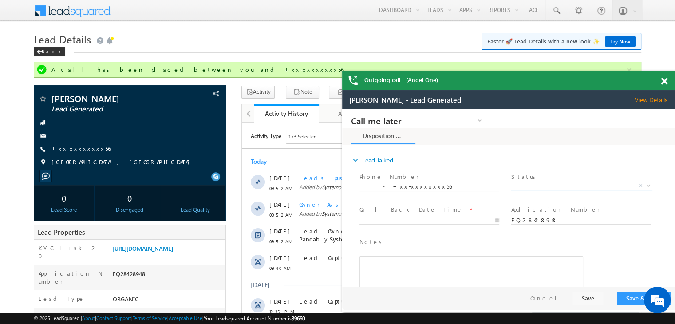
click at [608, 184] on span "X" at bounding box center [581, 185] width 141 height 9
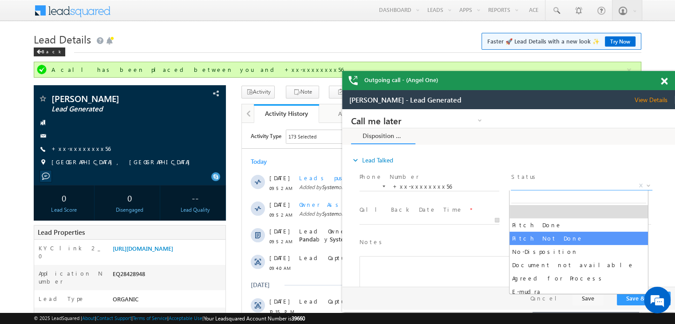
select select "Pitch Not Done"
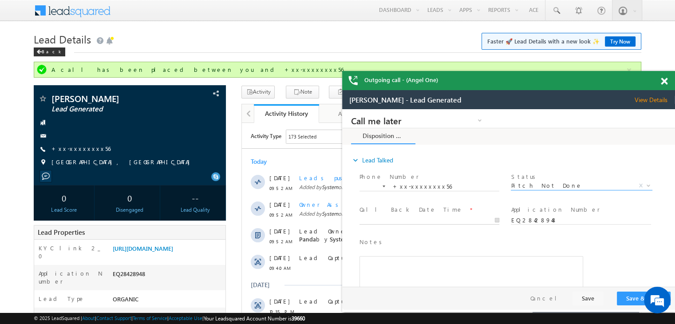
type input "09/06/25 10:01 AM"
click at [479, 217] on input "09/06/25 10:01 AM" at bounding box center [429, 220] width 140 height 9
click at [629, 299] on button "Save & Close" at bounding box center [644, 299] width 54 height 14
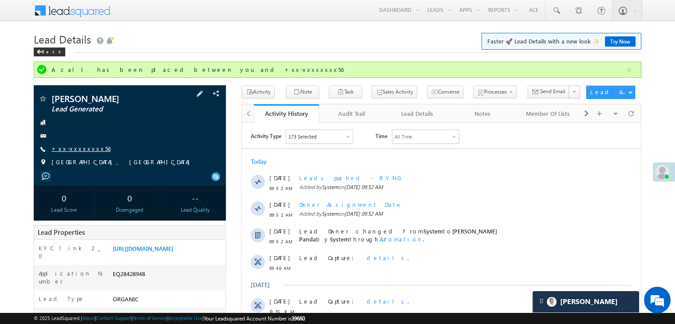
click at [75, 148] on link "+xx-xxxxxxxx56" at bounding box center [80, 149] width 59 height 8
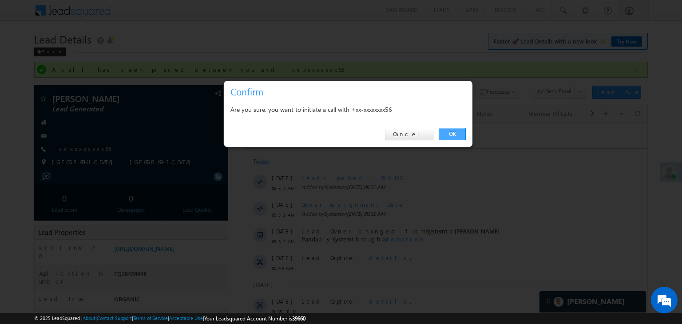
drag, startPoint x: 450, startPoint y: 134, endPoint x: 205, endPoint y: 13, distance: 273.5
click at [450, 134] on link "OK" at bounding box center [451, 134] width 27 height 12
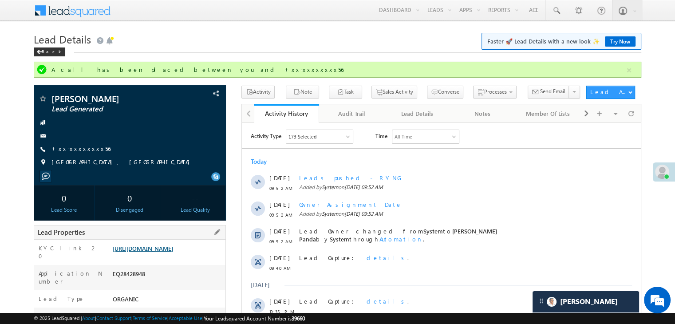
click at [169, 252] on link "https://angelbroking1-pk3em7sa.customui-test.leadsquared.com?leadId=f091c3ff-dc…" at bounding box center [143, 249] width 60 height 8
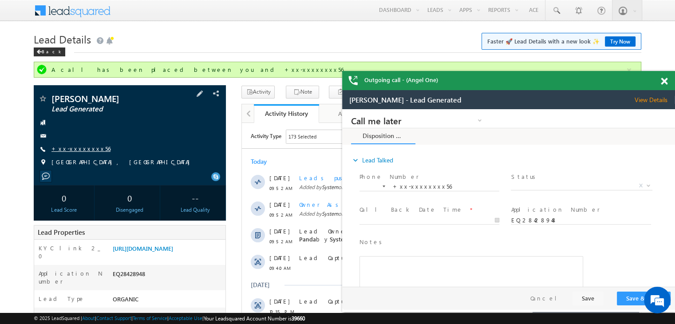
click at [0, 0] on link "+xx-xxxxxxxx56" at bounding box center [0, 0] width 0 height 0
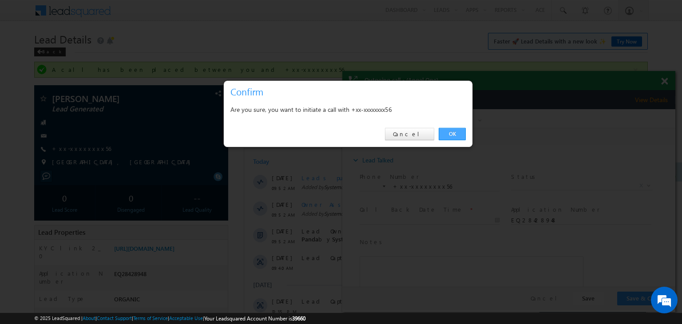
click at [451, 132] on link "OK" at bounding box center [451, 134] width 27 height 12
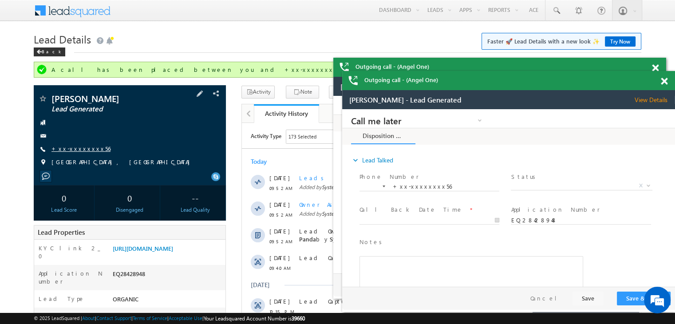
click at [0, 0] on link "+xx-xxxxxxxx56" at bounding box center [0, 0] width 0 height 0
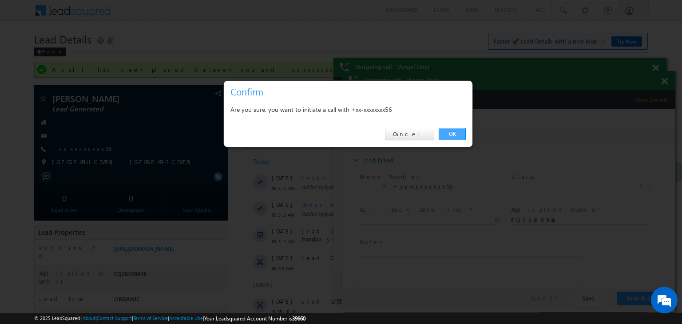
click at [451, 135] on link "OK" at bounding box center [451, 134] width 27 height 12
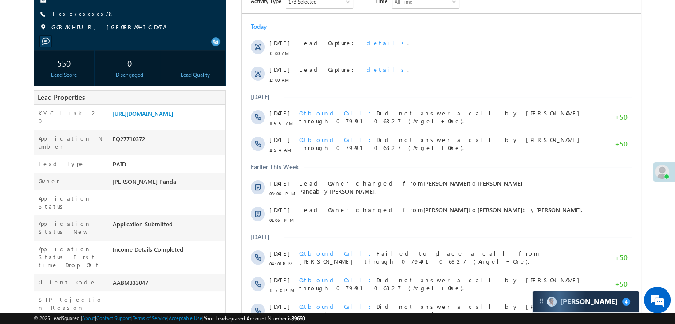
scroll to position [177, 0]
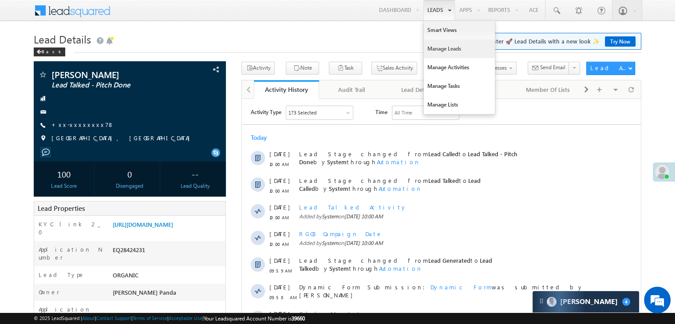
click at [437, 48] on link "Manage Leads" at bounding box center [459, 48] width 71 height 19
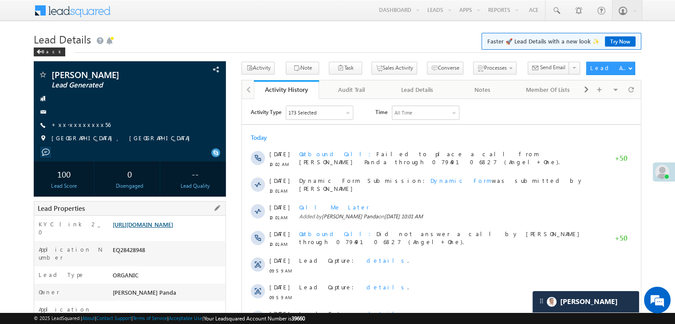
click at [173, 228] on link "[URL][DOMAIN_NAME]" at bounding box center [143, 225] width 60 height 8
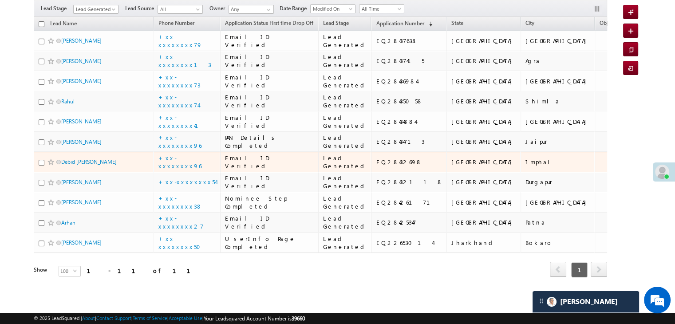
scroll to position [428, 0]
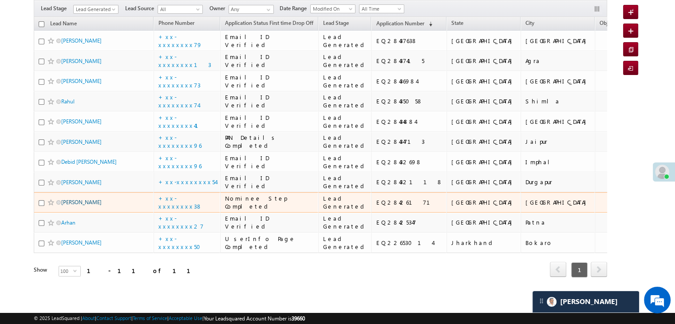
click at [71, 199] on link "Surbhi Joshi" at bounding box center [81, 202] width 40 height 7
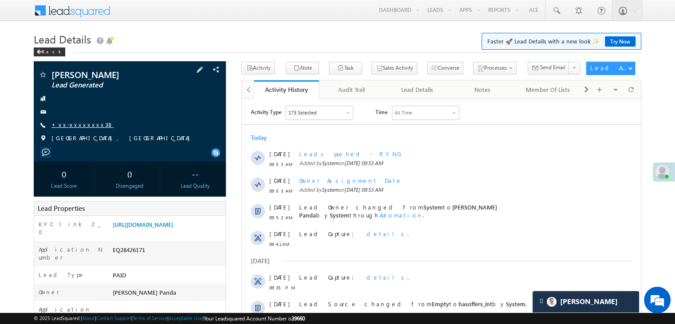
click at [75, 126] on link "+xx-xxxxxxxx38" at bounding box center [82, 125] width 62 height 8
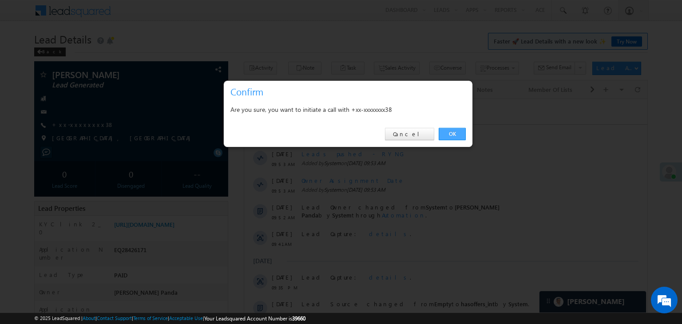
click at [454, 133] on link "OK" at bounding box center [451, 134] width 27 height 12
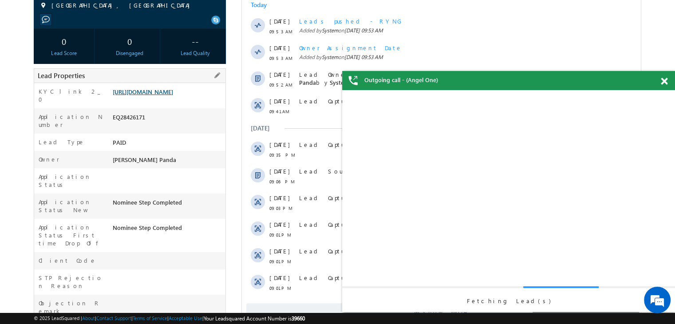
click at [173, 95] on link "[URL][DOMAIN_NAME]" at bounding box center [143, 92] width 60 height 8
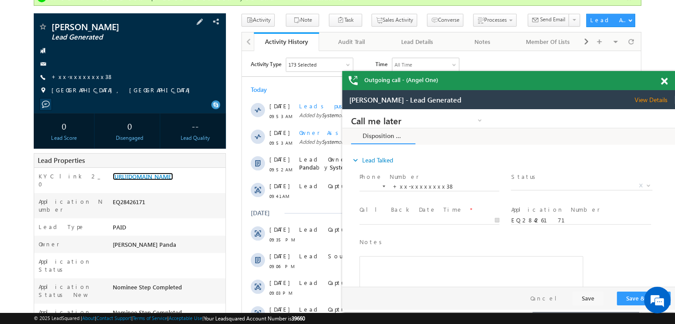
scroll to position [68, 0]
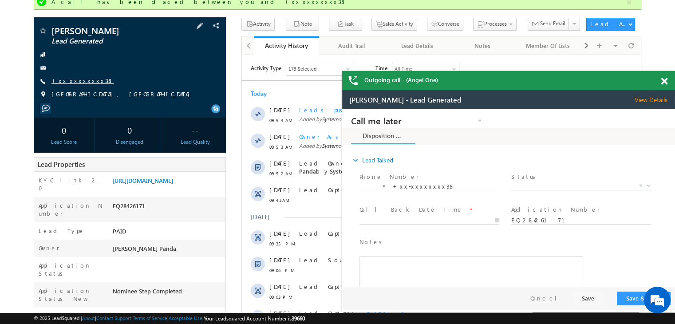
click at [0, 0] on link "+xx-xxxxxxxx38" at bounding box center [0, 0] width 0 height 0
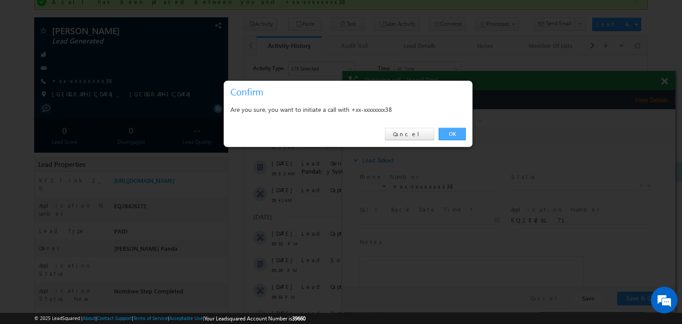
click at [462, 134] on link "OK" at bounding box center [451, 134] width 27 height 12
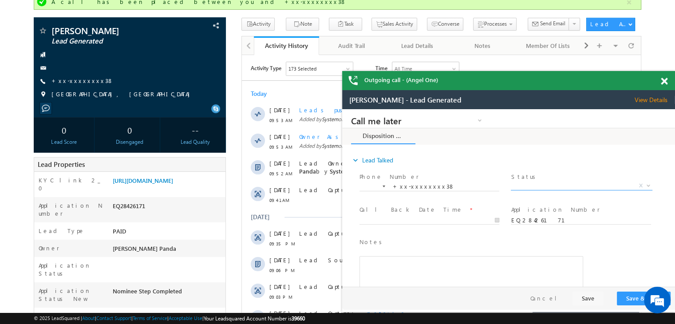
click at [578, 186] on span "X" at bounding box center [581, 185] width 141 height 9
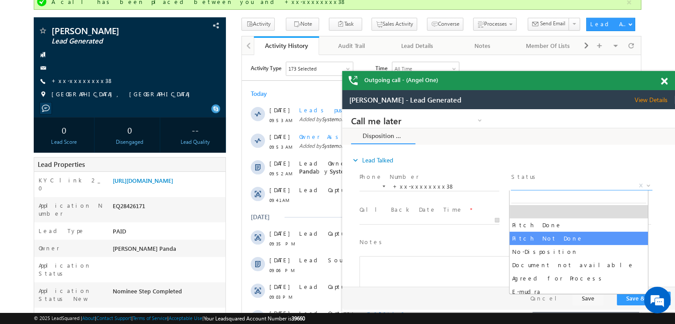
select select "Pitch Not Done"
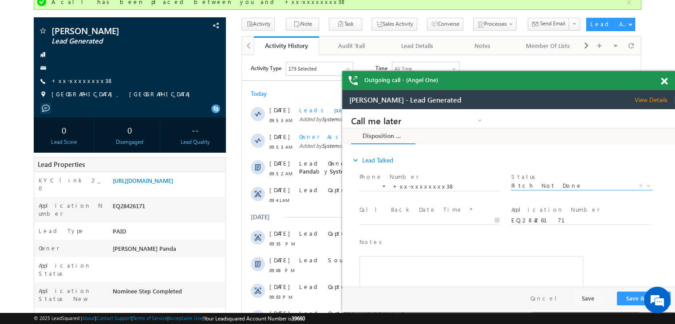
scroll to position [0, 0]
type input "09/06/25 10:05 AM"
drag, startPoint x: 474, startPoint y: 222, endPoint x: 529, endPoint y: 255, distance: 64.1
click at [474, 223] on input "09/06/25 10:05 AM" at bounding box center [429, 220] width 140 height 9
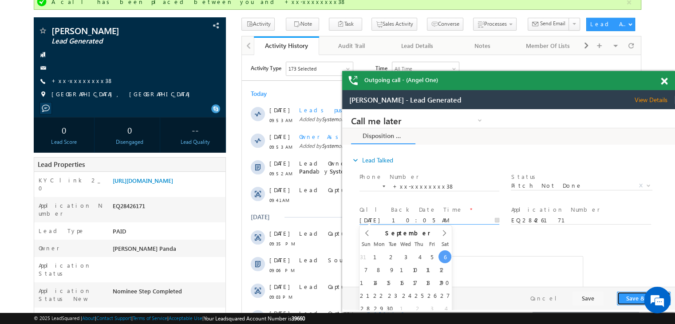
click at [632, 300] on button "Save & Close" at bounding box center [644, 299] width 54 height 14
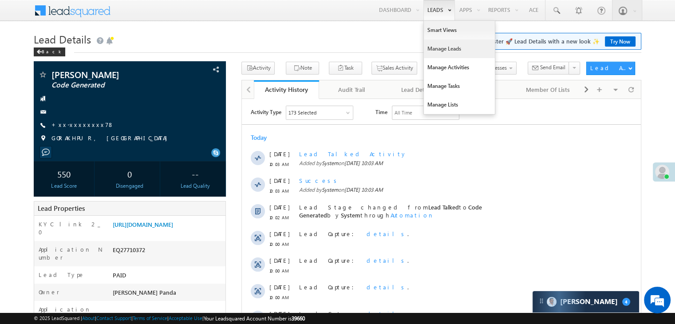
click at [440, 47] on link "Manage Leads" at bounding box center [459, 48] width 71 height 19
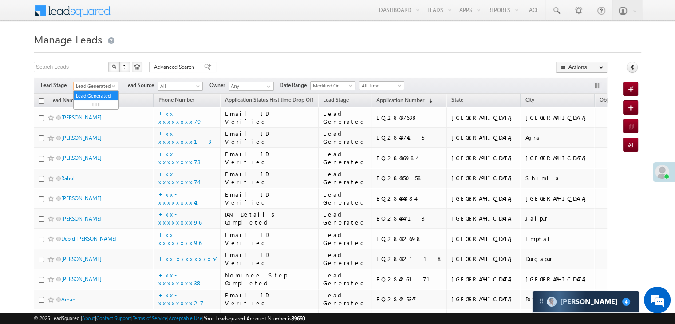
click at [113, 85] on span at bounding box center [114, 87] width 7 height 7
click at [98, 93] on link "All" at bounding box center [96, 96] width 45 height 8
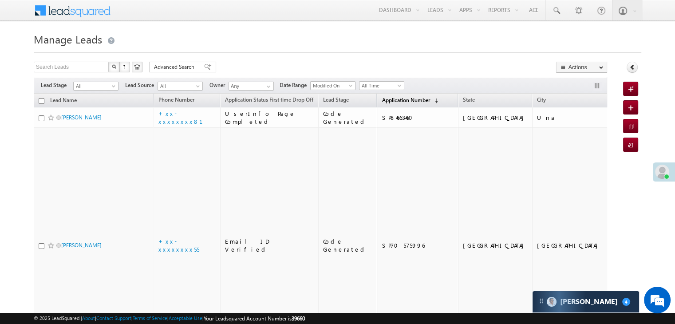
click at [383, 102] on span "Application Number" at bounding box center [406, 100] width 48 height 7
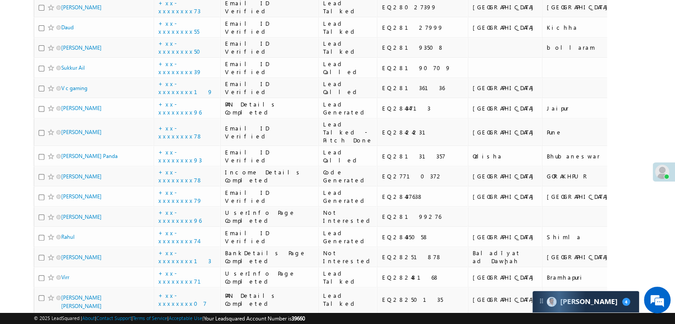
scroll to position [266, 0]
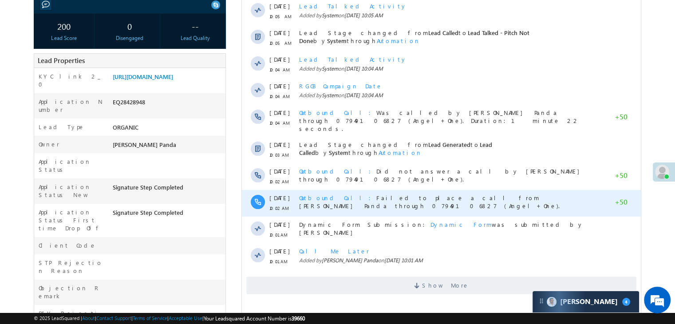
scroll to position [222, 0]
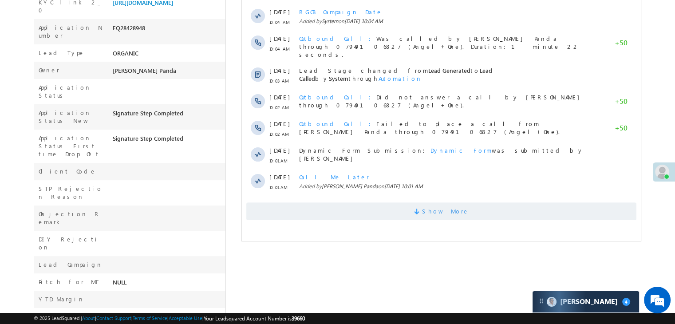
click at [448, 208] on span "Show More" at bounding box center [445, 211] width 47 height 18
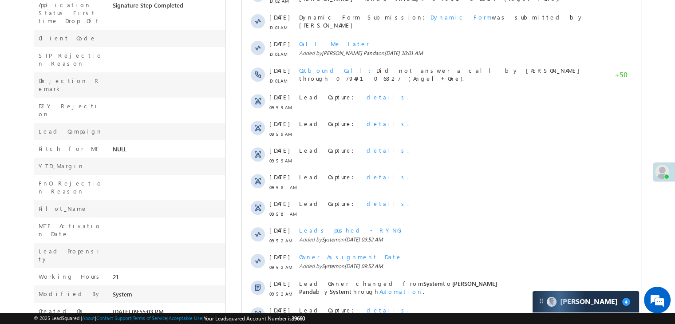
scroll to position [149, 0]
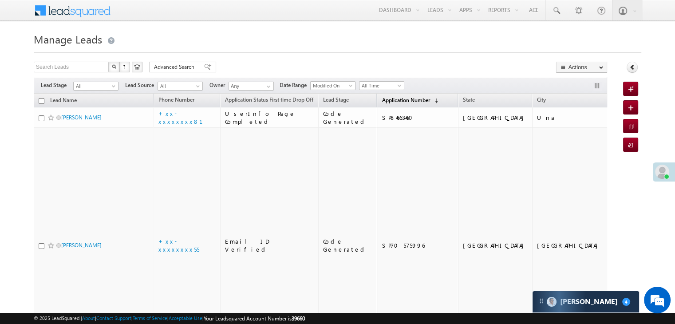
click at [382, 101] on span "Application Number" at bounding box center [406, 100] width 48 height 7
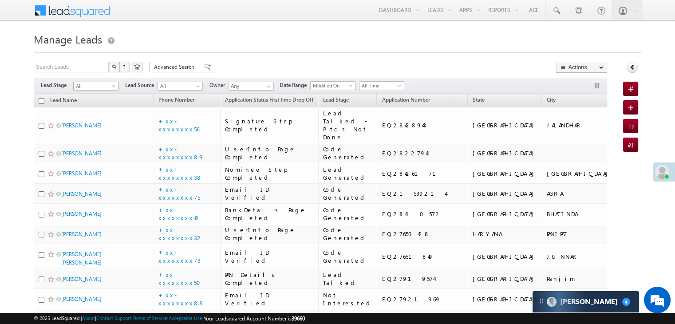
click at [112, 88] on span at bounding box center [114, 87] width 7 height 7
click at [97, 106] on link "Lead Generated" at bounding box center [96, 105] width 45 height 8
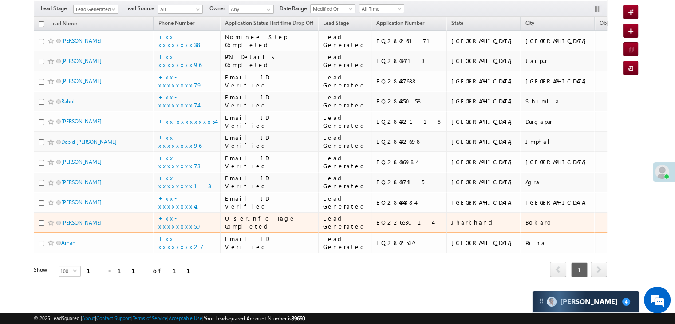
scroll to position [428, 0]
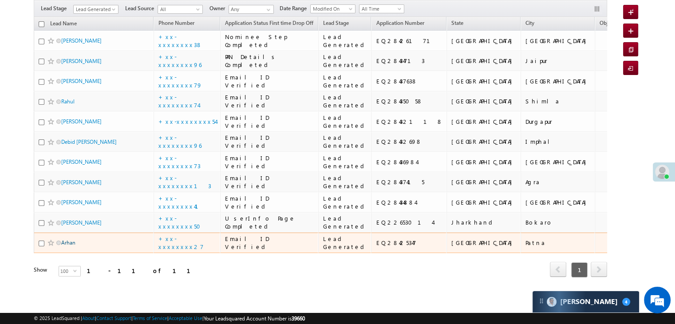
click at [70, 239] on link "Arhan" at bounding box center [68, 242] width 14 height 7
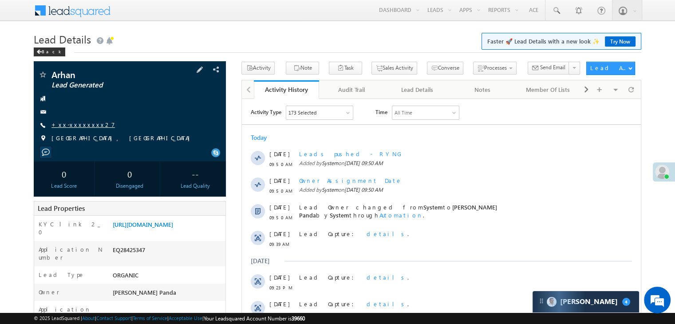
click at [73, 126] on link "+xx-xxxxxxxx27" at bounding box center [82, 125] width 63 height 8
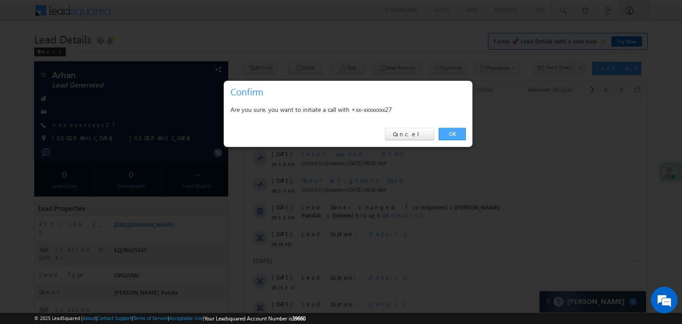
click at [457, 135] on link "OK" at bounding box center [451, 134] width 27 height 12
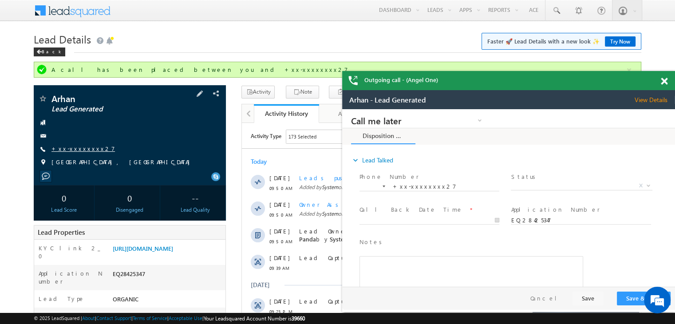
click at [0, 0] on link "+xx-xxxxxxxx27" at bounding box center [0, 0] width 0 height 0
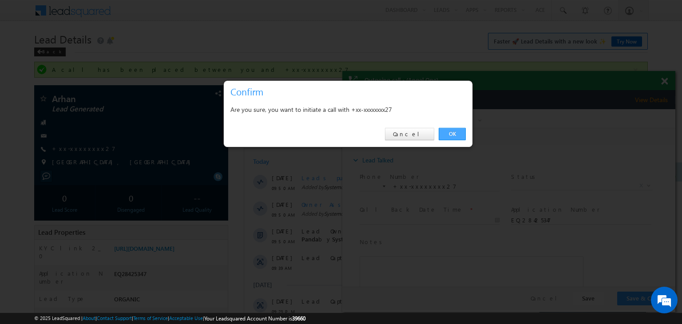
click at [451, 136] on link "OK" at bounding box center [451, 134] width 27 height 12
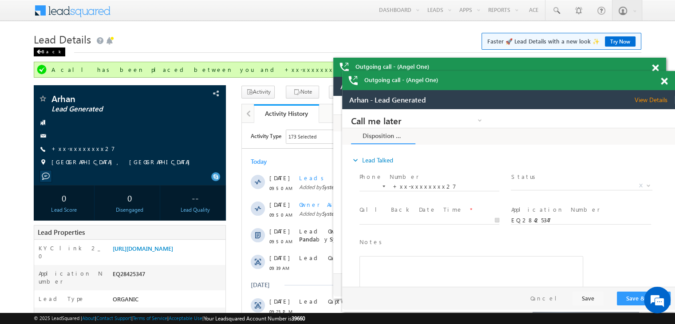
click at [42, 52] on div "Back" at bounding box center [50, 51] width 32 height 9
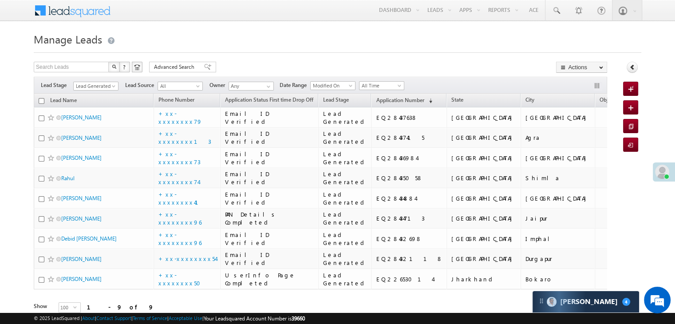
scroll to position [325, 0]
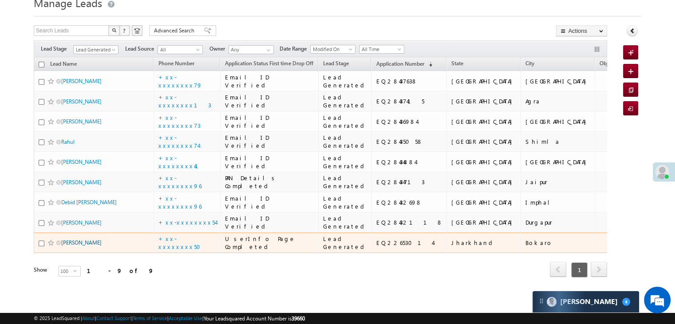
click at [75, 239] on link "[PERSON_NAME]" at bounding box center [81, 242] width 40 height 7
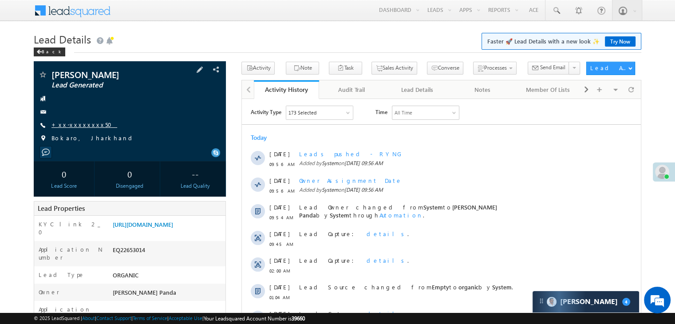
click at [72, 126] on link "+xx-xxxxxxxx50" at bounding box center [84, 125] width 66 height 8
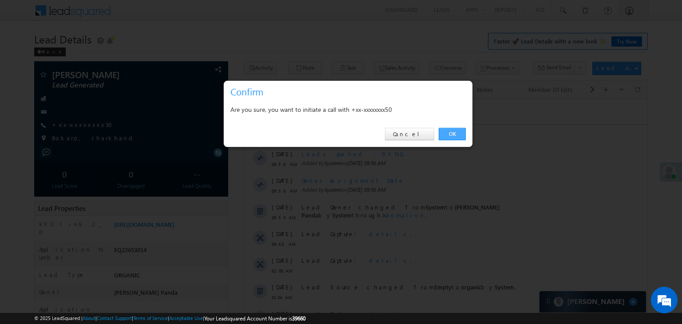
click at [452, 135] on link "OK" at bounding box center [451, 134] width 27 height 12
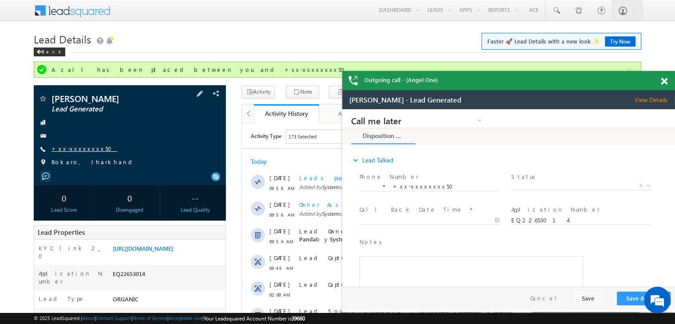
click at [70, 147] on link "+xx-xxxxxxxx50" at bounding box center [84, 149] width 66 height 8
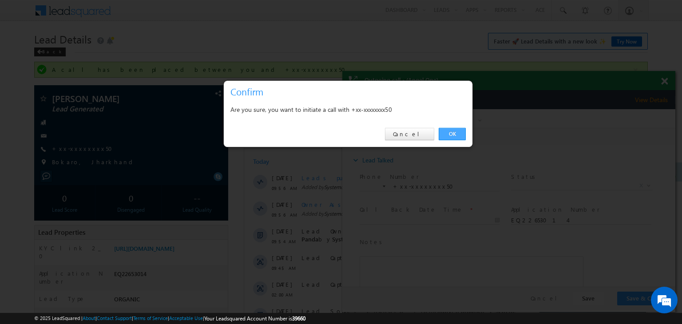
click at [453, 135] on link "OK" at bounding box center [451, 134] width 27 height 12
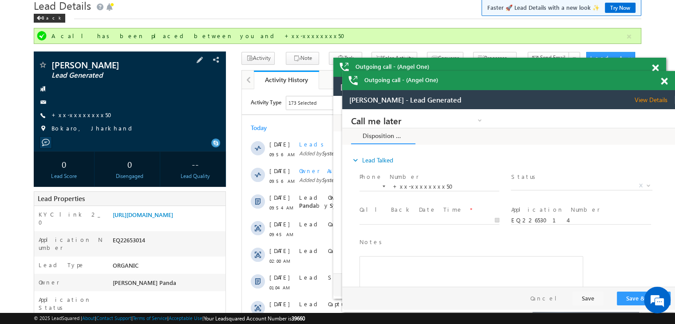
scroll to position [89, 0]
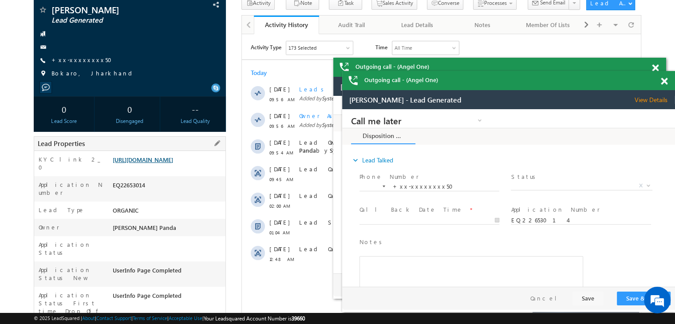
click at [0, 0] on link "[URL][DOMAIN_NAME]" at bounding box center [0, 0] width 0 height 0
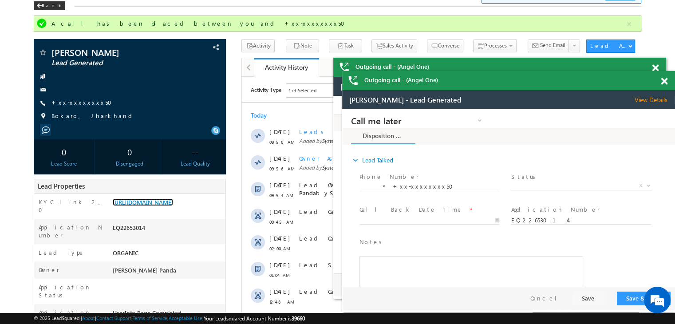
scroll to position [0, 0]
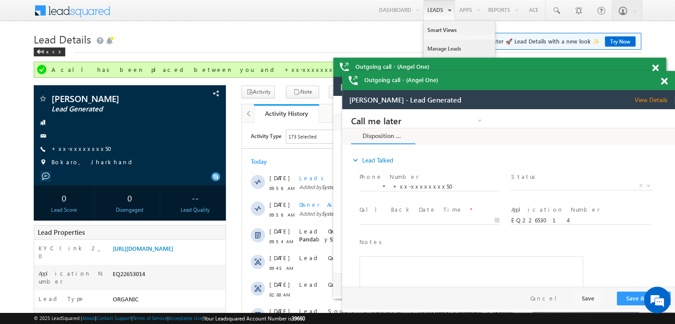
click at [43, 129] on link "Manage Leads" at bounding box center [30, 133] width 26 height 8
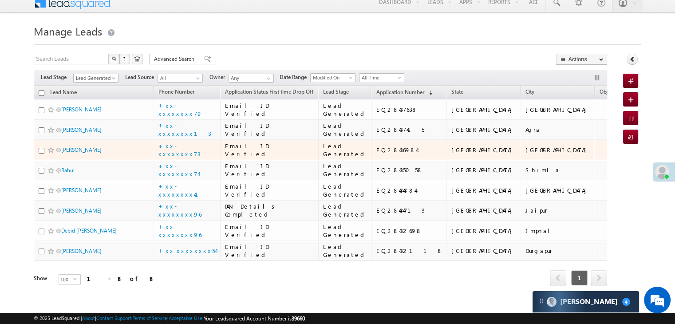
scroll to position [7, 0]
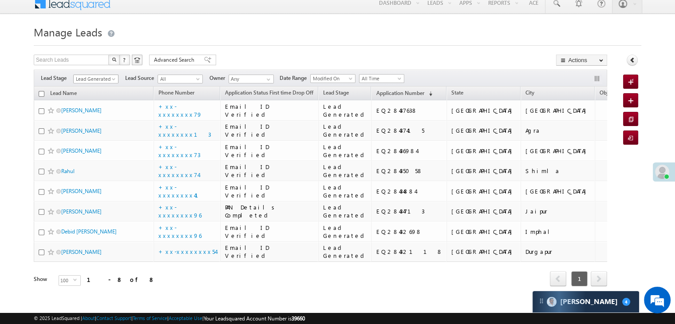
click at [112, 77] on span at bounding box center [114, 80] width 7 height 7
click at [97, 88] on link "All" at bounding box center [96, 89] width 45 height 8
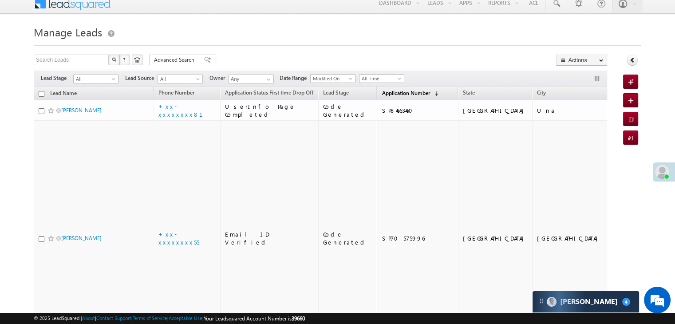
click at [382, 93] on span "Application Number" at bounding box center [406, 93] width 48 height 7
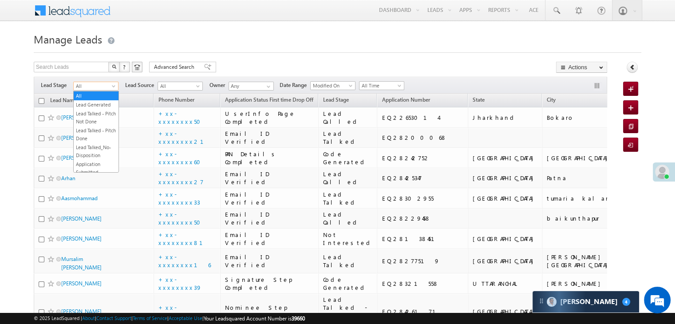
click at [115, 87] on span at bounding box center [114, 87] width 7 height 7
click at [101, 108] on link "Lead Generated" at bounding box center [96, 105] width 45 height 8
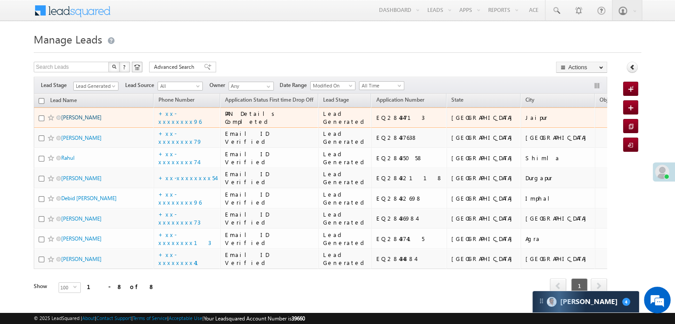
click at [83, 121] on link "[PERSON_NAME]" at bounding box center [81, 117] width 40 height 7
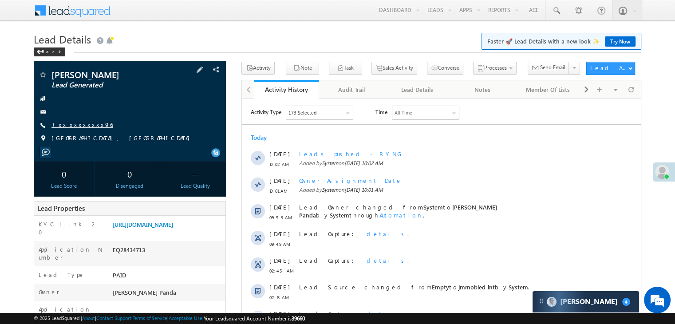
click at [71, 123] on link "+xx-xxxxxxxx96" at bounding box center [81, 125] width 61 height 8
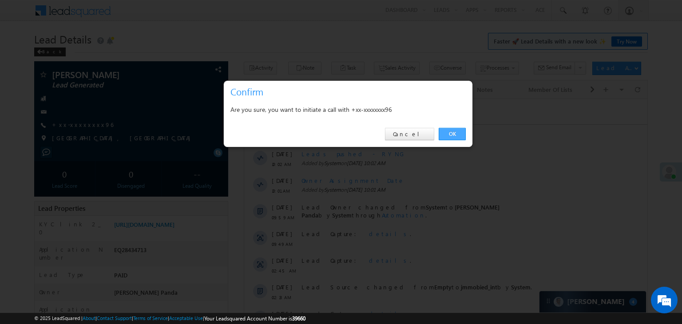
click at [453, 134] on link "OK" at bounding box center [451, 134] width 27 height 12
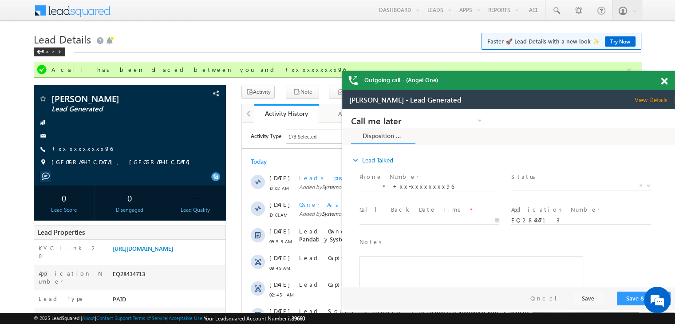
click at [663, 81] on span at bounding box center [664, 82] width 7 height 8
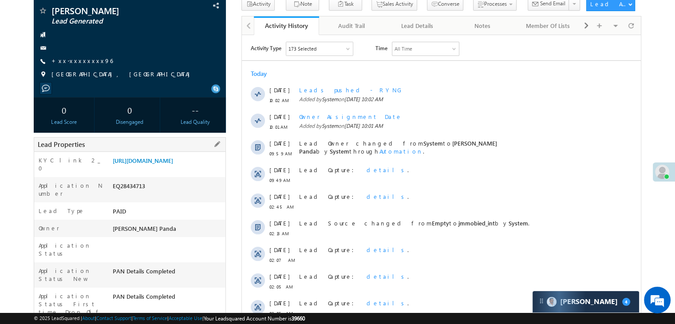
scroll to position [89, 0]
click at [170, 163] on link "[URL][DOMAIN_NAME]" at bounding box center [143, 160] width 60 height 8
click at [71, 60] on link "+xx-xxxxxxxx96" at bounding box center [81, 60] width 61 height 8
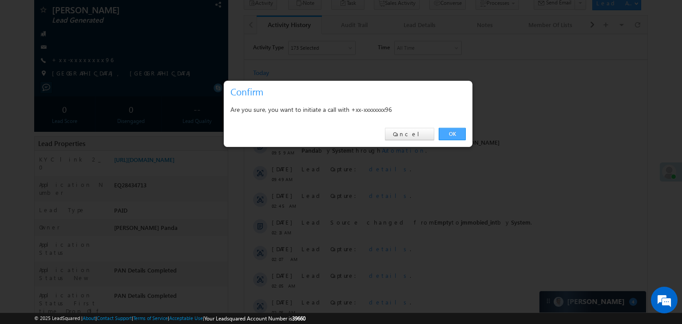
click at [454, 135] on link "OK" at bounding box center [451, 134] width 27 height 12
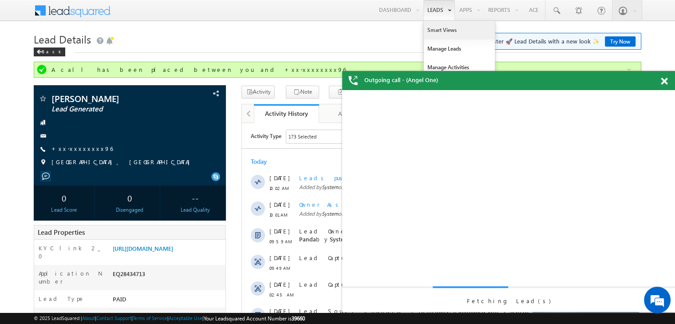
scroll to position [0, 0]
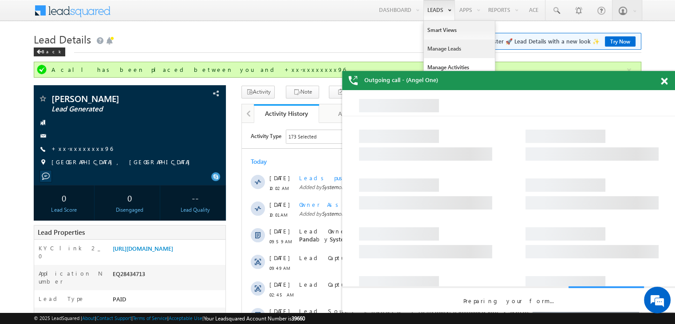
click at [434, 47] on link "Manage Leads" at bounding box center [459, 48] width 71 height 19
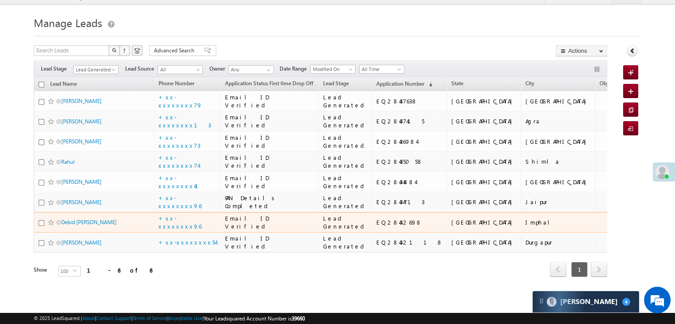
scroll to position [273, 0]
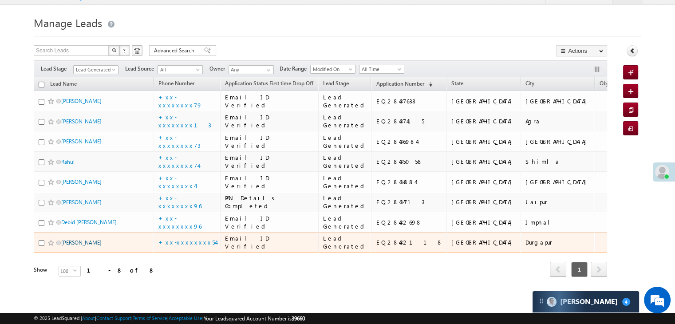
click at [75, 239] on link "[PERSON_NAME]" at bounding box center [81, 242] width 40 height 7
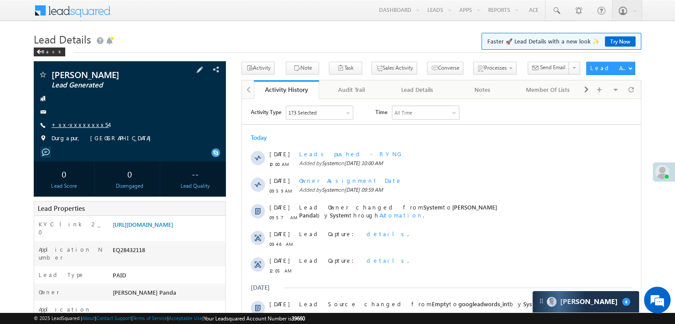
click at [75, 126] on link "+xx-xxxxxxxx54" at bounding box center [79, 125] width 57 height 8
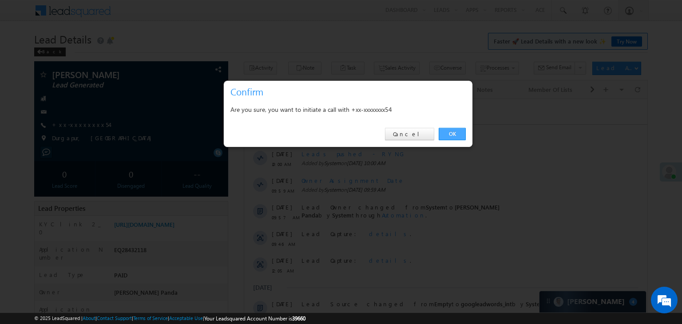
click at [456, 130] on link "OK" at bounding box center [451, 134] width 27 height 12
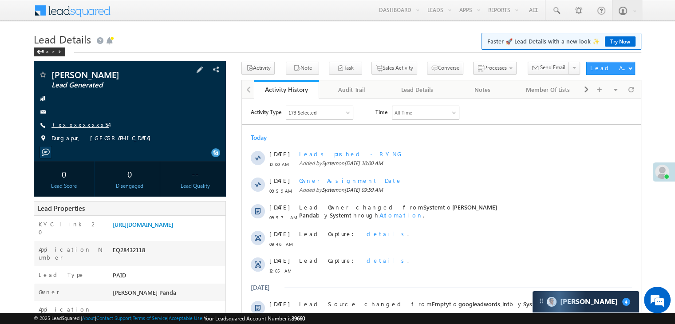
click at [78, 126] on link "+xx-xxxxxxxx54" at bounding box center [79, 125] width 57 height 8
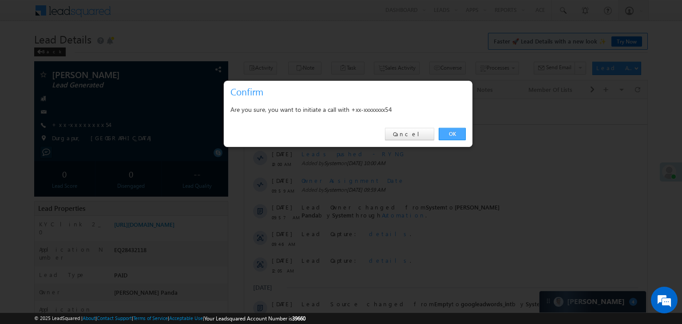
drag, startPoint x: 454, startPoint y: 135, endPoint x: 212, endPoint y: 37, distance: 261.1
click at [454, 136] on link "OK" at bounding box center [451, 134] width 27 height 12
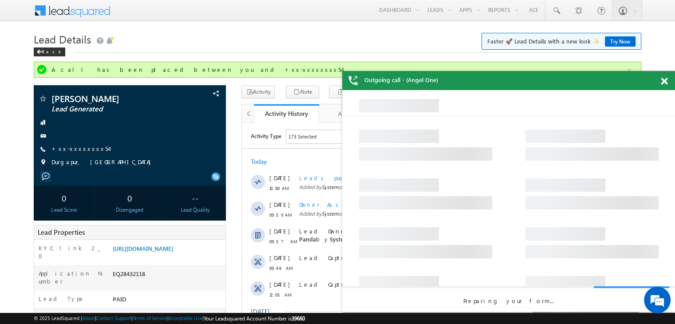
click at [663, 83] on span at bounding box center [664, 82] width 7 height 8
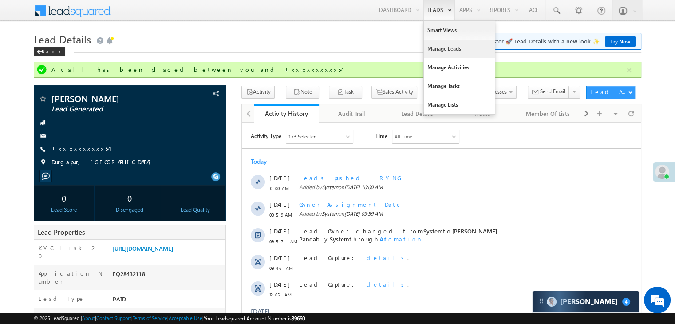
click at [434, 49] on link "Manage Leads" at bounding box center [459, 48] width 71 height 19
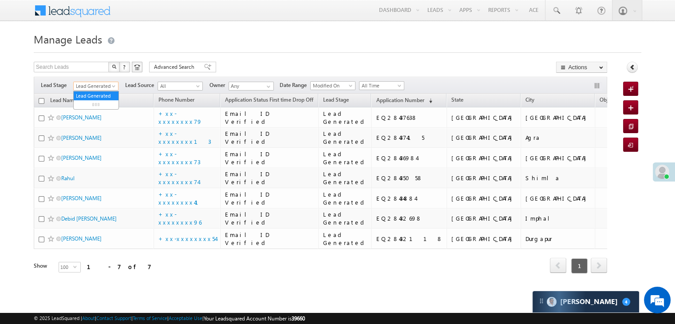
click at [110, 87] on span "Lead Generated" at bounding box center [95, 86] width 42 height 8
click at [97, 96] on link "All" at bounding box center [96, 96] width 45 height 8
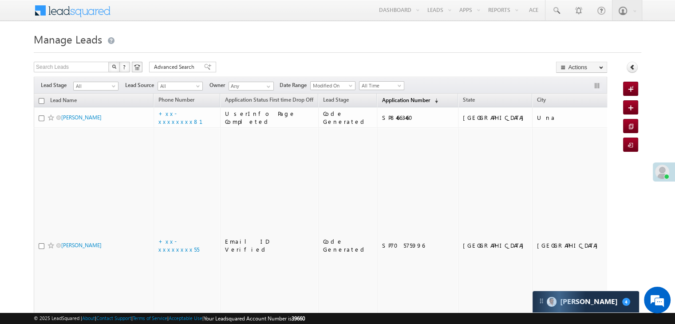
click at [387, 102] on span "Application Number" at bounding box center [406, 100] width 48 height 7
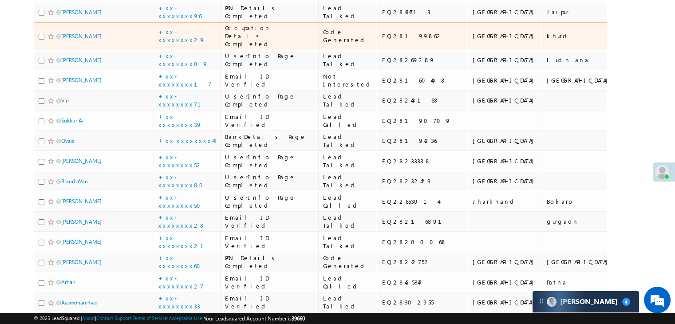
scroll to position [177, 0]
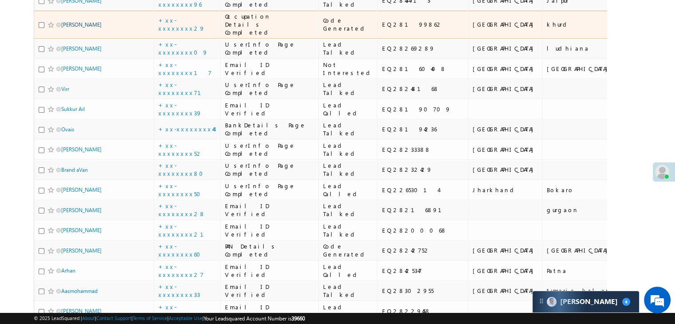
click at [83, 28] on link "[PERSON_NAME]" at bounding box center [81, 24] width 40 height 7
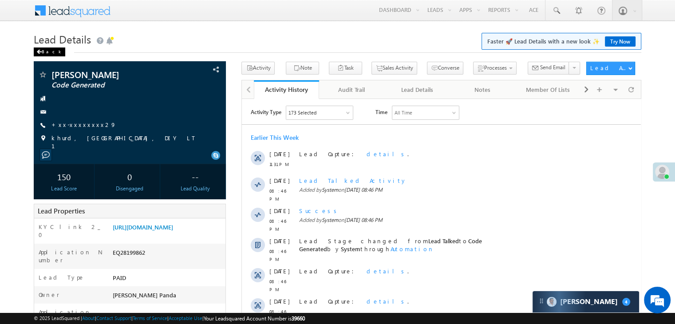
click at [44, 51] on div "Back" at bounding box center [50, 51] width 32 height 9
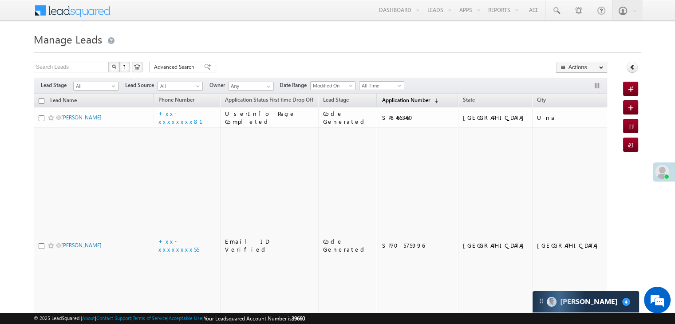
click at [382, 100] on span "Application Number" at bounding box center [406, 100] width 48 height 7
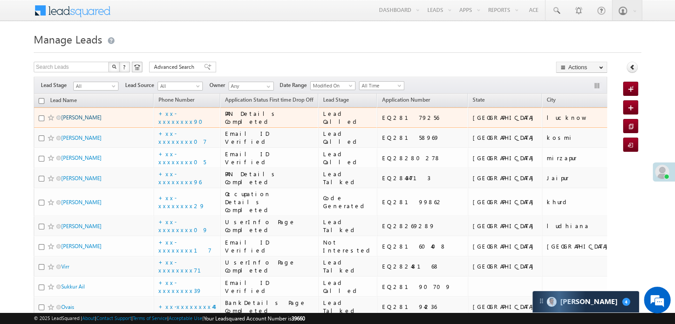
click at [82, 121] on link "[PERSON_NAME]" at bounding box center [81, 117] width 40 height 7
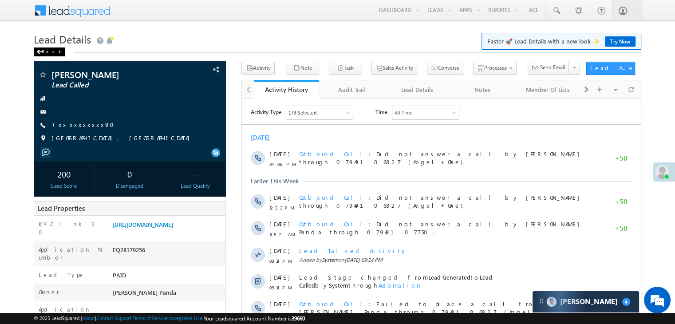
click at [46, 52] on div "Back" at bounding box center [50, 51] width 32 height 9
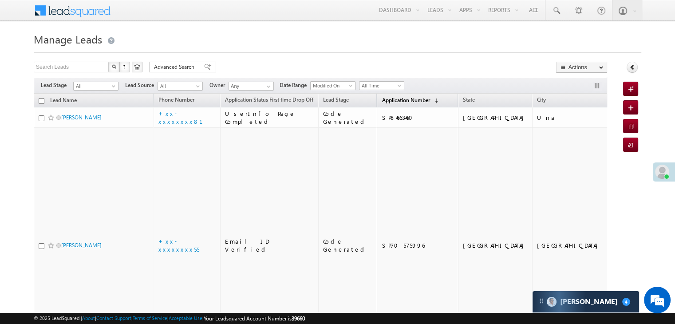
click at [382, 103] on span "Application Number" at bounding box center [406, 100] width 48 height 7
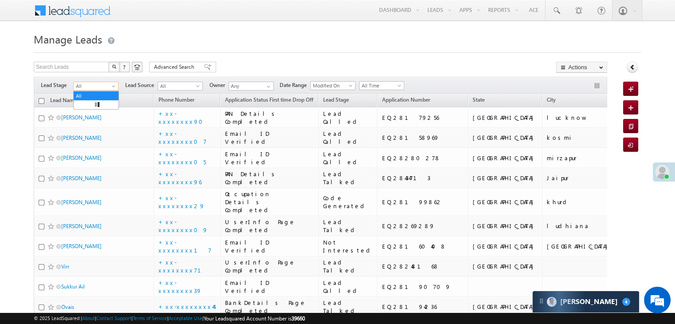
click at [112, 87] on span at bounding box center [114, 87] width 7 height 7
click at [100, 105] on link "Lead Generated" at bounding box center [96, 105] width 45 height 8
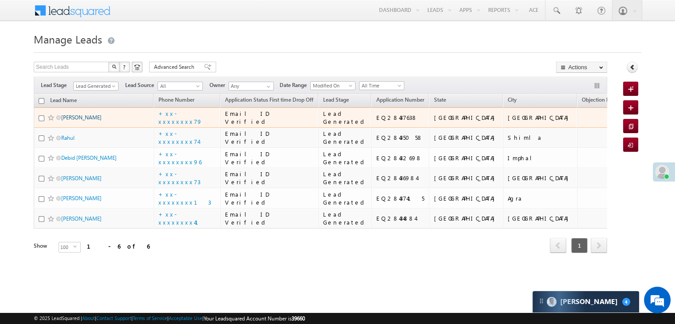
click at [76, 121] on link "[PERSON_NAME]" at bounding box center [81, 117] width 40 height 7
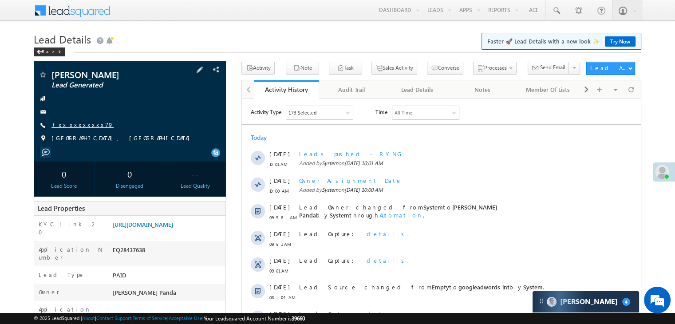
click at [80, 125] on link "+xx-xxxxxxxx79" at bounding box center [82, 125] width 62 height 8
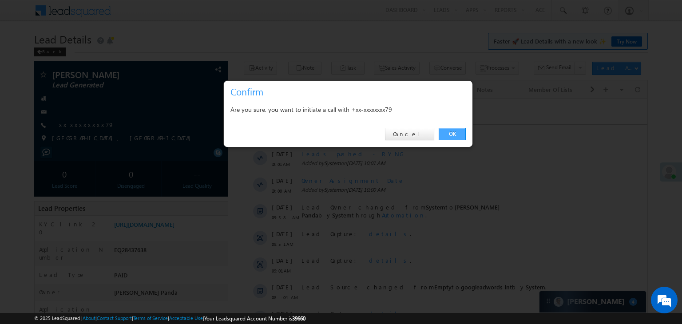
click at [454, 135] on link "OK" at bounding box center [451, 134] width 27 height 12
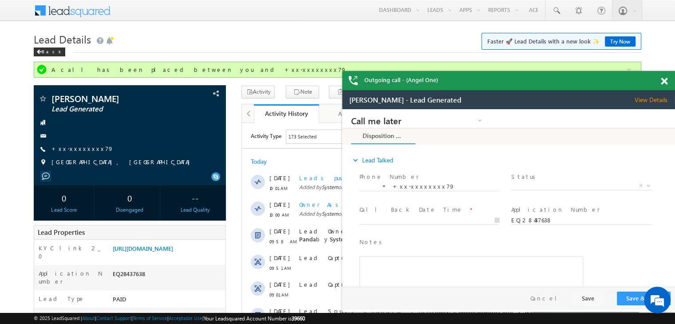
click at [664, 82] on span at bounding box center [664, 82] width 7 height 8
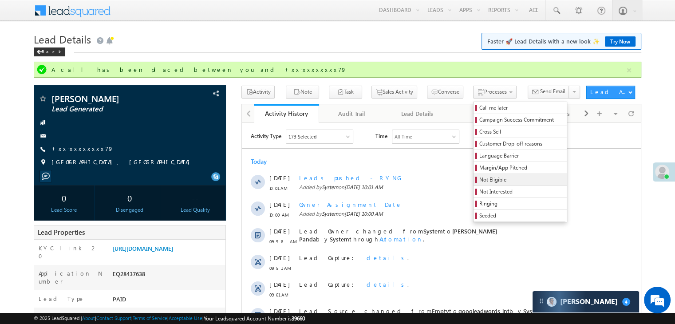
click at [479, 182] on span "Not Eligible" at bounding box center [521, 180] width 84 height 8
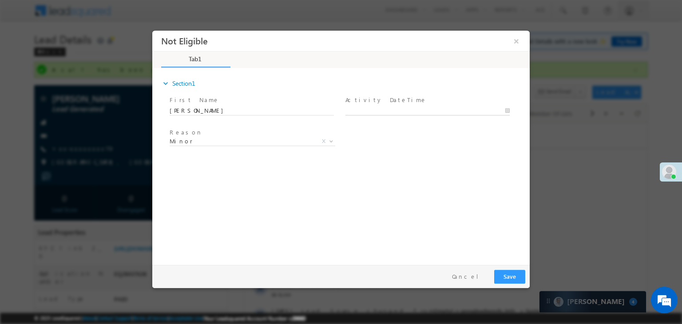
type input "[DATE] 10:25 AM"
click at [411, 112] on input "[DATE] 10:25 AM" at bounding box center [427, 110] width 164 height 9
click at [483, 144] on div "Reason * Minor Existing Client Out of India DRA - FDS Termination DRA - Already…" at bounding box center [349, 142] width 362 height 33
click at [273, 146] on span "Minor X" at bounding box center [253, 143] width 166 height 9
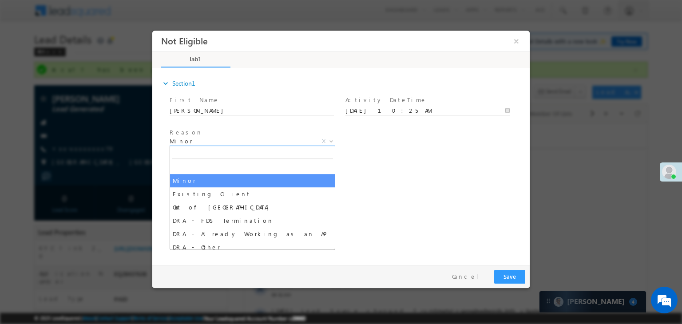
click at [271, 142] on span "Minor" at bounding box center [242, 141] width 144 height 8
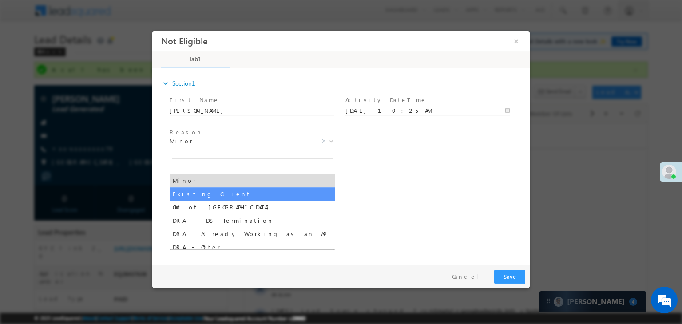
select select "Existing Client"
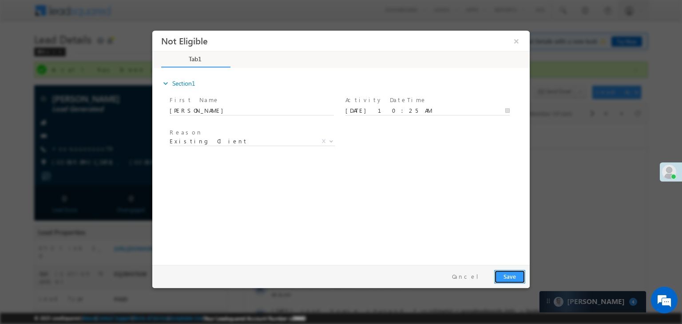
click at [508, 277] on button "Save" at bounding box center [509, 277] width 31 height 14
